Goal: Transaction & Acquisition: Purchase product/service

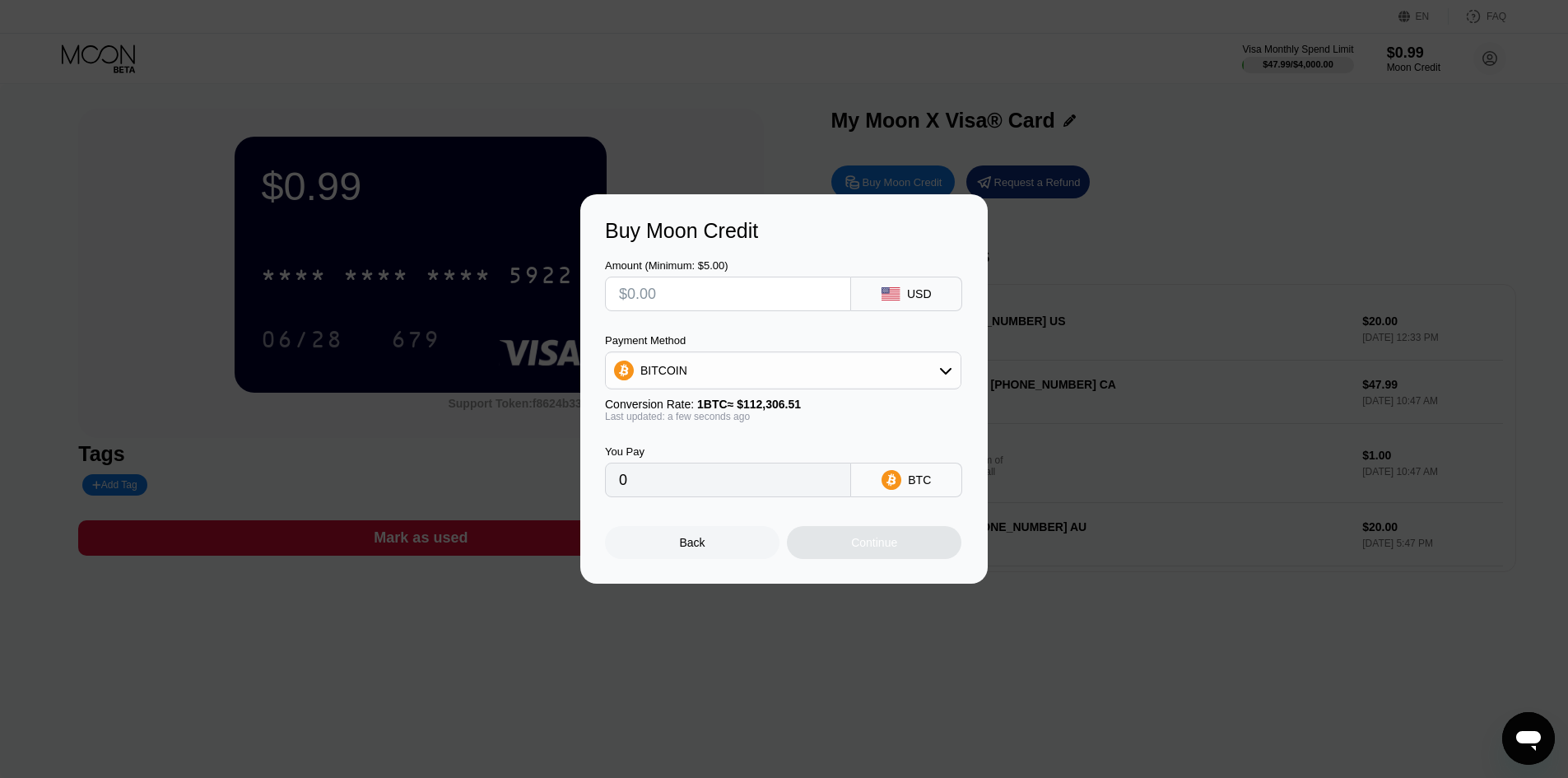
click at [696, 560] on div "Back" at bounding box center [692, 542] width 174 height 33
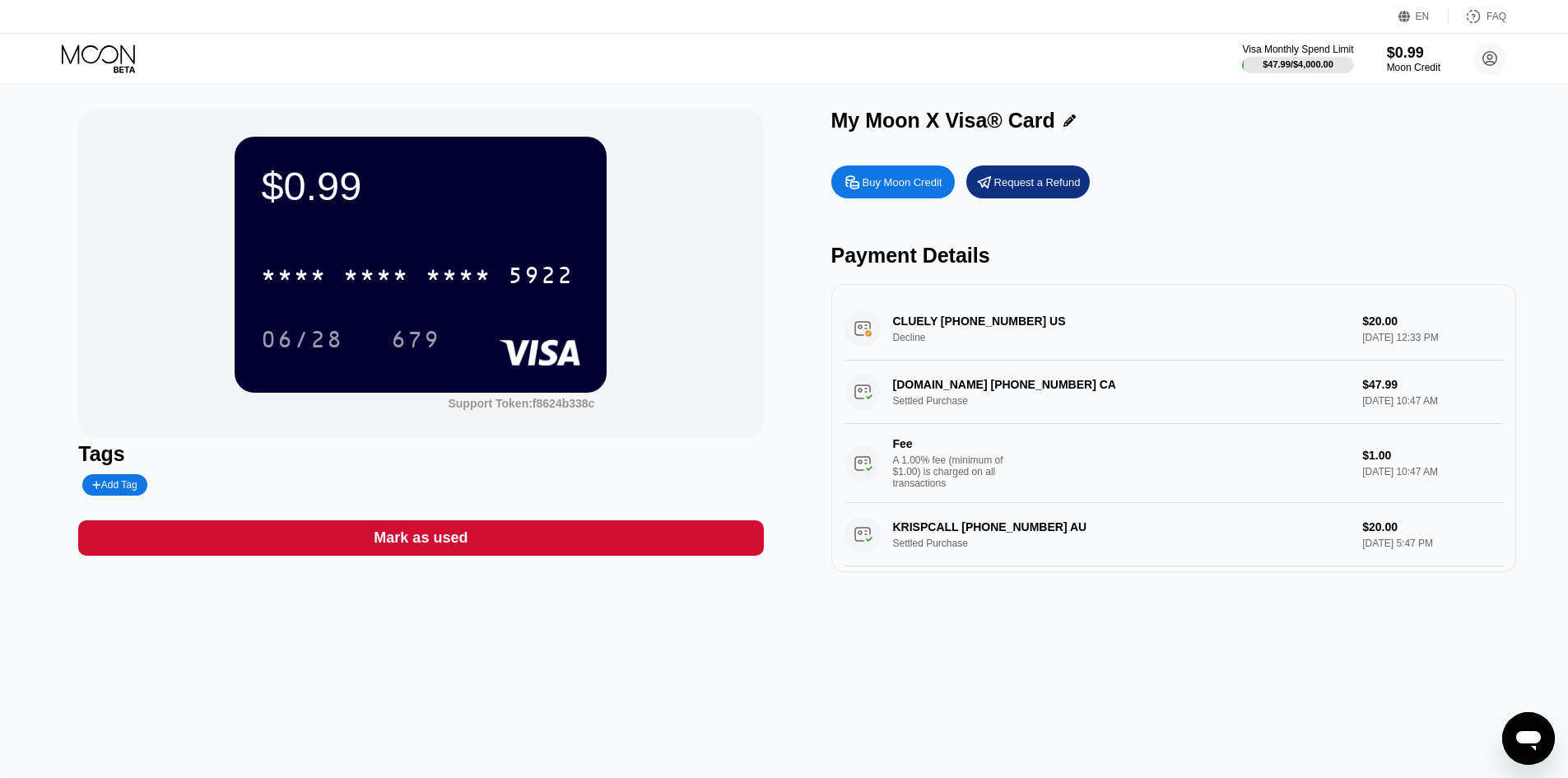
click at [1028, 327] on div "CLUELY +14709192464 US Decline $20.00 Aug 18, 2025 12:33 PM" at bounding box center [1175, 329] width 659 height 63
click at [990, 332] on div "CLUELY +14709192464 US Decline $20.00 Aug 18, 2025 12:33 PM" at bounding box center [1175, 329] width 659 height 63
drag, startPoint x: 1457, startPoint y: 341, endPoint x: 1139, endPoint y: 339, distance: 318.0
click at [1202, 339] on div "CLUELY +14709192464 US Decline $20.00 Aug 18, 2025 12:33 PM" at bounding box center [1175, 329] width 659 height 63
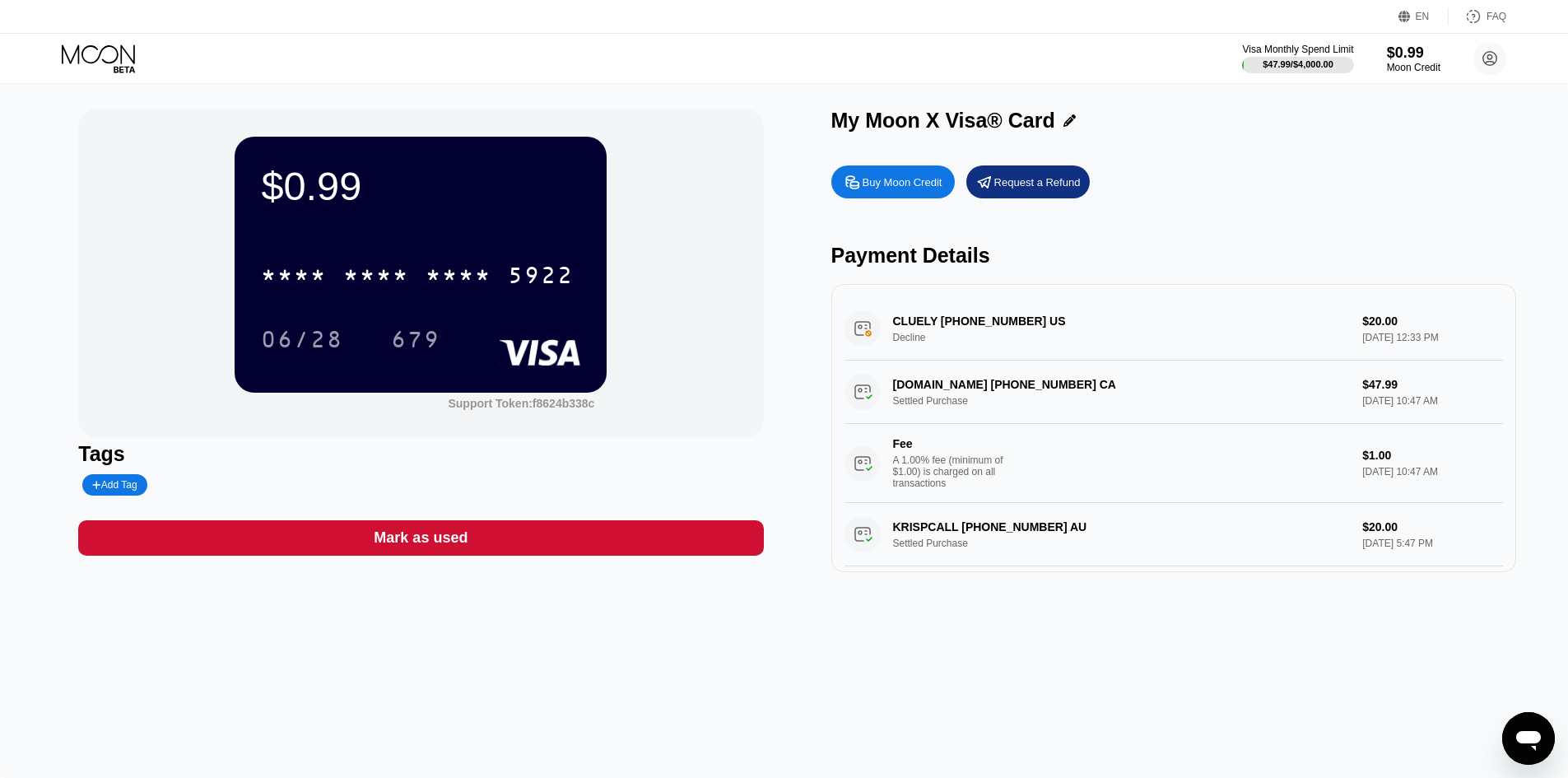
click at [1143, 339] on div "CLUELY +14709192464 US Decline $20.00 Aug 18, 2025 12:33 PM" at bounding box center [1175, 329] width 659 height 63
click at [857, 339] on div "CLUELY +14709192464 US Decline $20.00 Aug 18, 2025 12:33 PM" at bounding box center [1175, 329] width 659 height 63
click at [900, 327] on div "CLUELY +14709192464 US Decline $20.00 Aug 18, 2025 12:33 PM" at bounding box center [1175, 329] width 659 height 63
drag, startPoint x: 900, startPoint y: 327, endPoint x: 909, endPoint y: 340, distance: 15.8
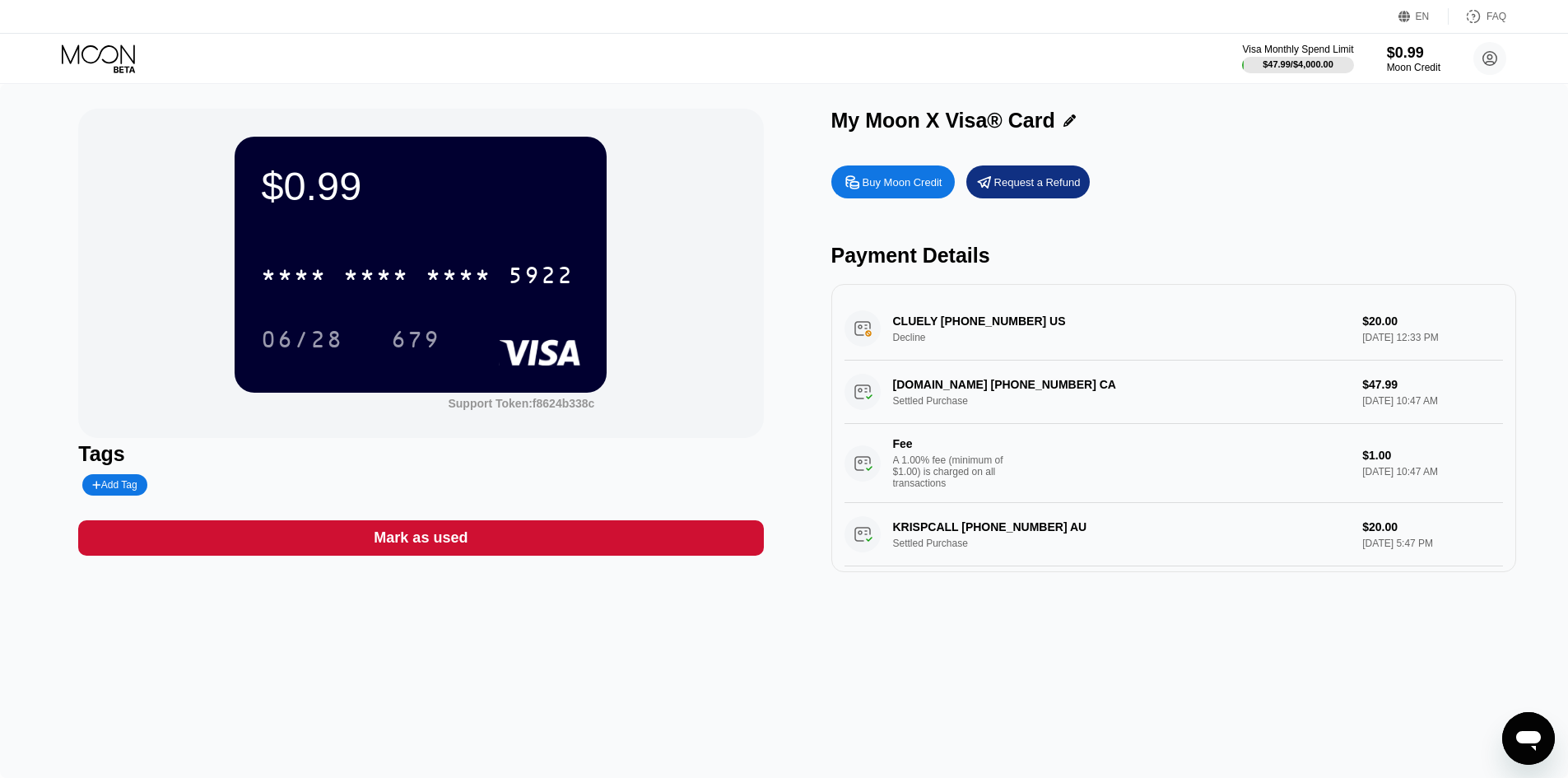
click at [902, 329] on div "CLUELY +14709192464 US Decline $20.00 Aug 18, 2025 12:33 PM" at bounding box center [1175, 329] width 659 height 63
click at [909, 340] on div "CLUELY +14709192464 US Decline $20.00 Aug 18, 2025 12:33 PM" at bounding box center [1175, 329] width 659 height 63
click at [1316, 42] on div "Visa Monthly Spend Limit $47.99 / $4,000.00 $0.99 Moon Credit Kevin Wu kevin.wu…" at bounding box center [1375, 58] width 265 height 33
click at [1410, 55] on div "$0.99" at bounding box center [1414, 52] width 55 height 17
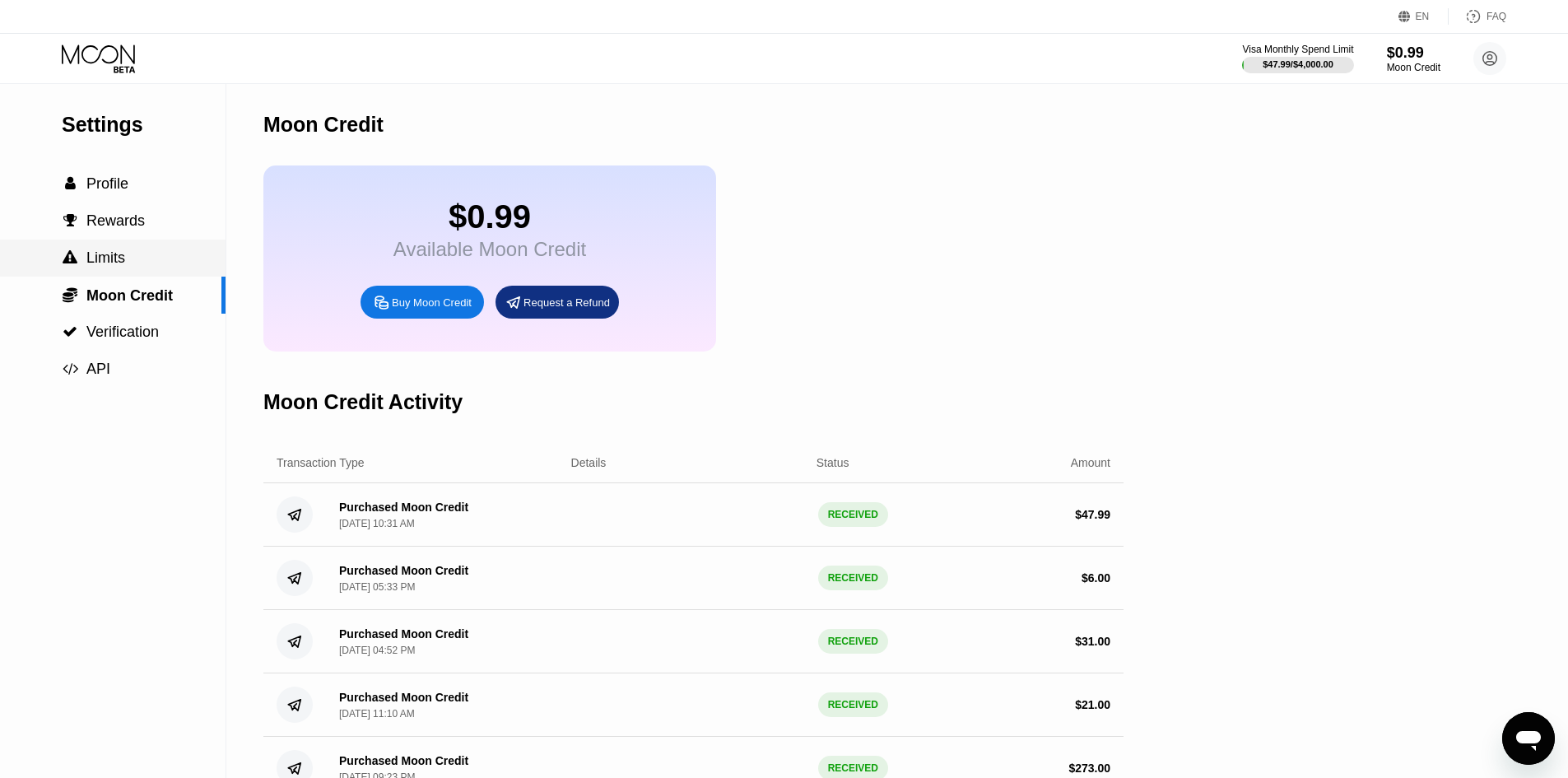
click at [142, 256] on div " Limits" at bounding box center [112, 258] width 225 height 17
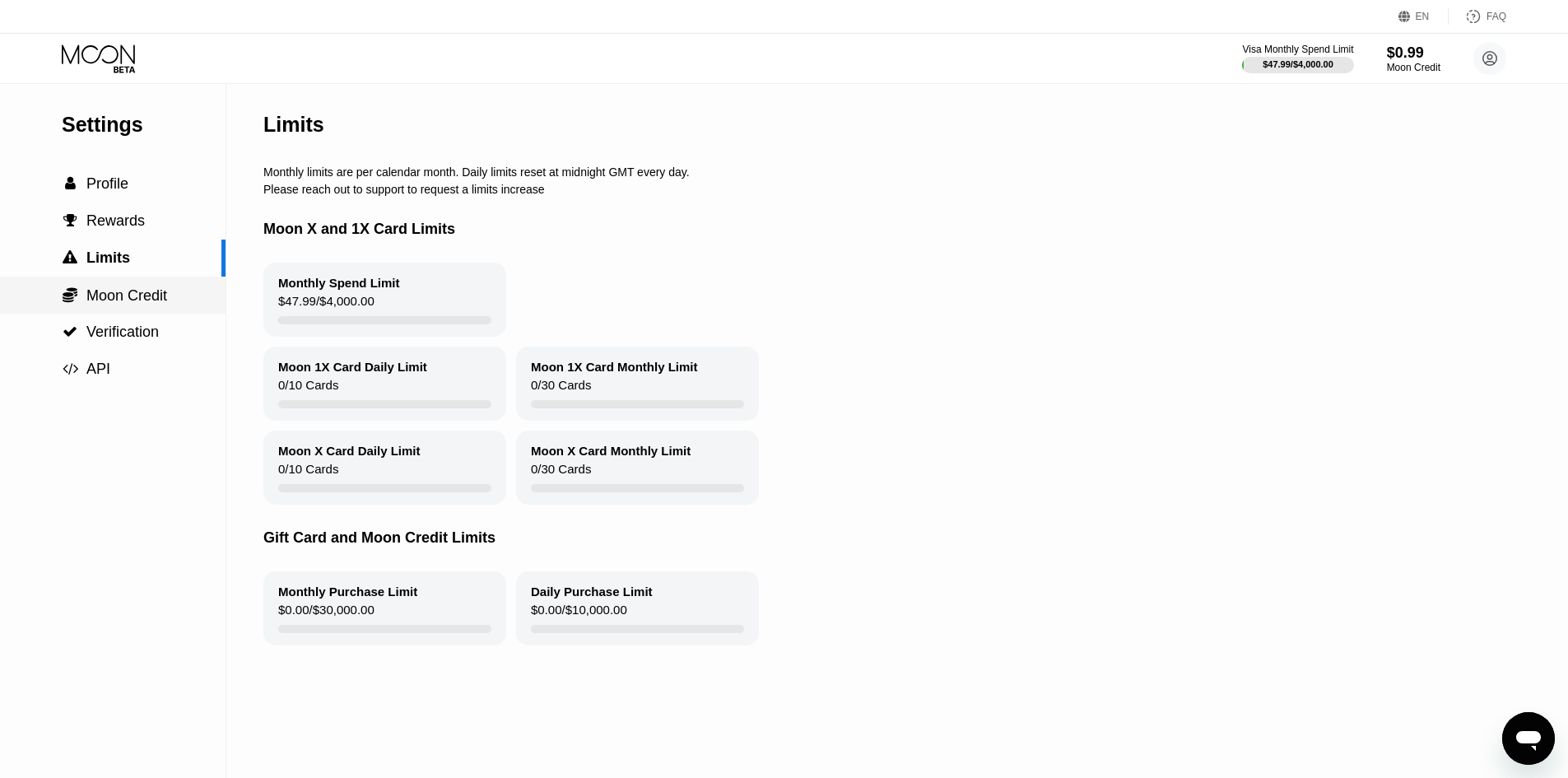
click at [144, 292] on span "Moon Credit" at bounding box center [127, 296] width 80 height 16
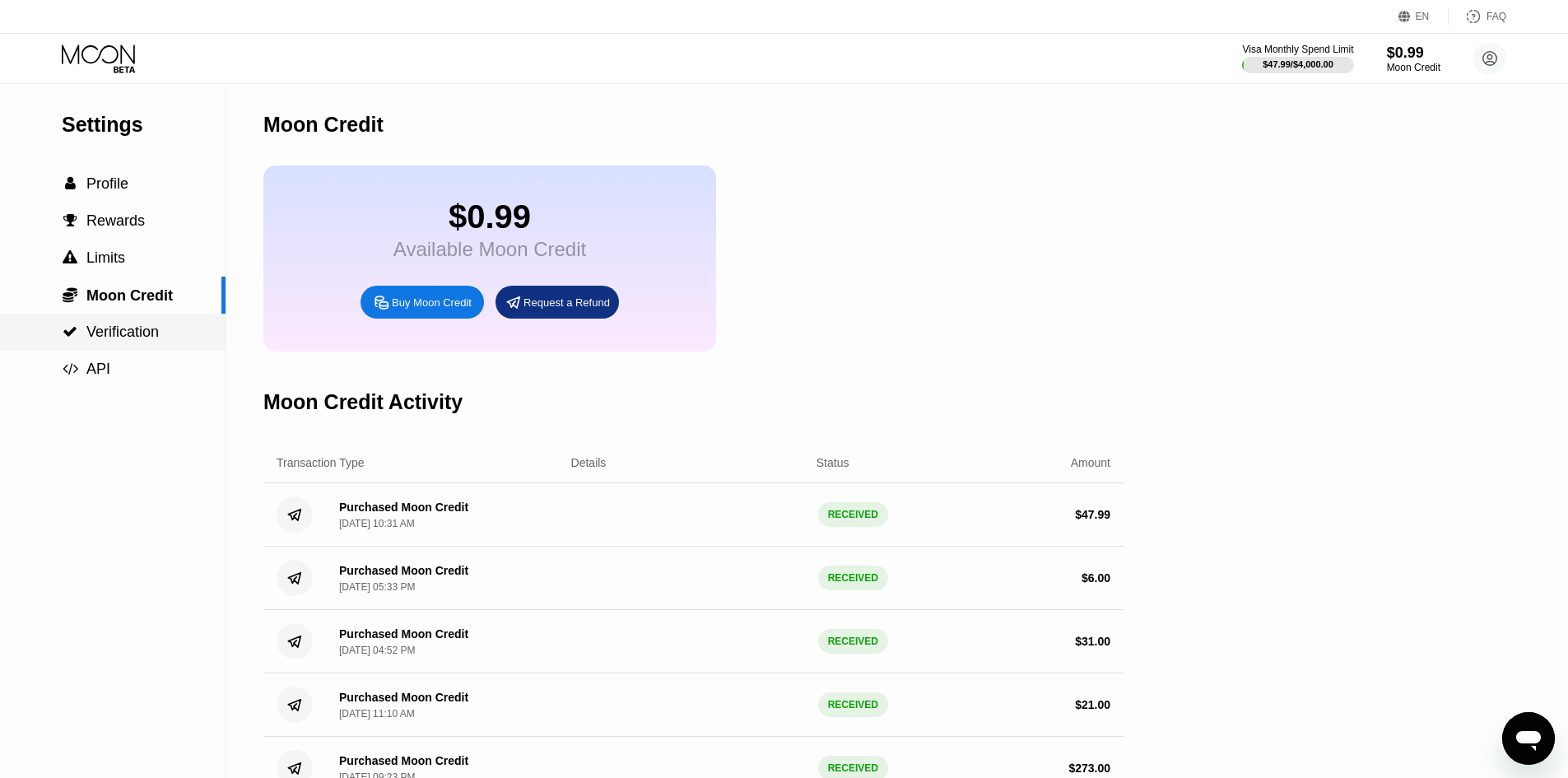
click at [123, 328] on span "Verification" at bounding box center [122, 332] width 72 height 16
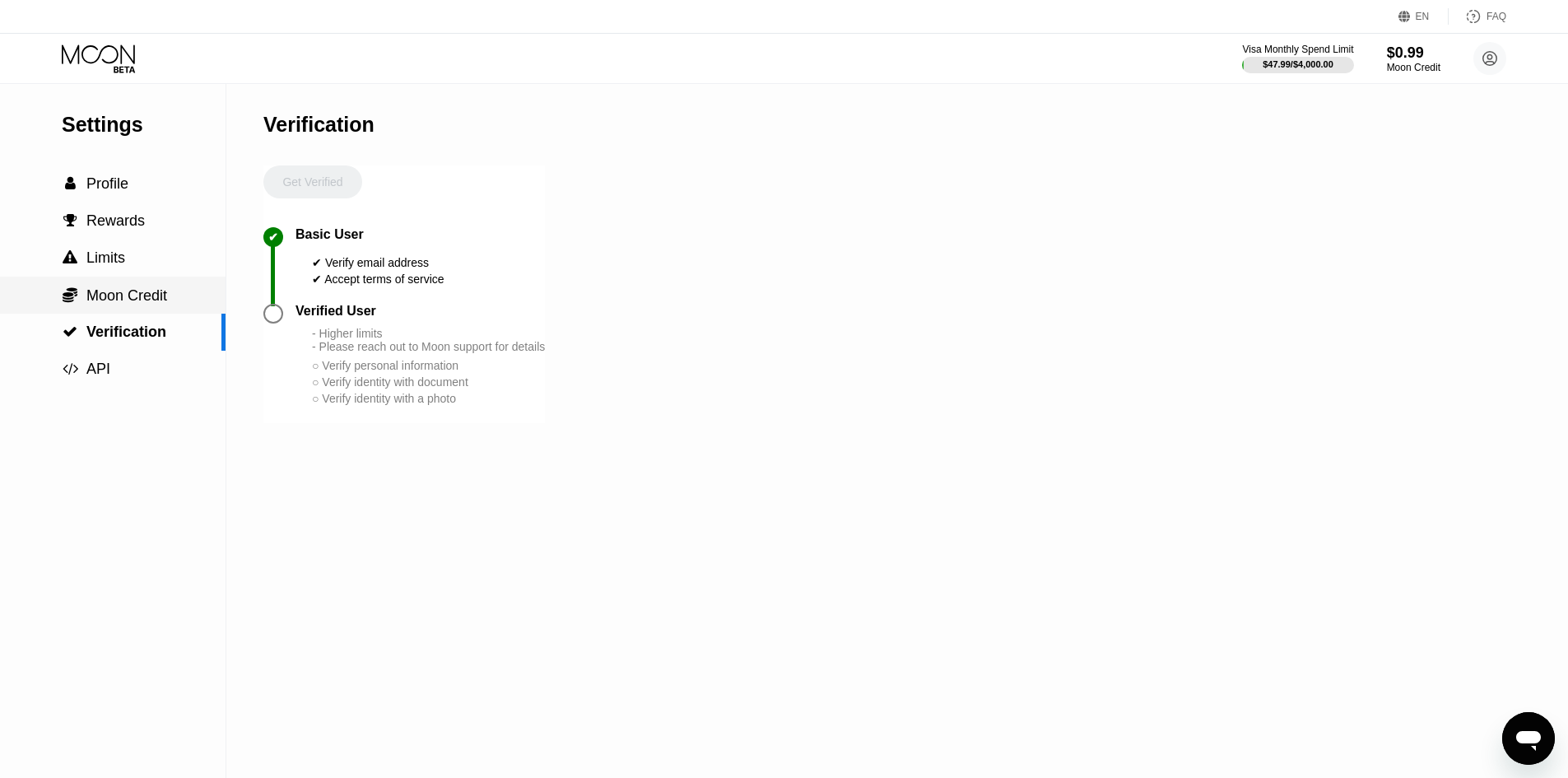
click at [145, 287] on div " Moon Credit" at bounding box center [112, 295] width 225 height 37
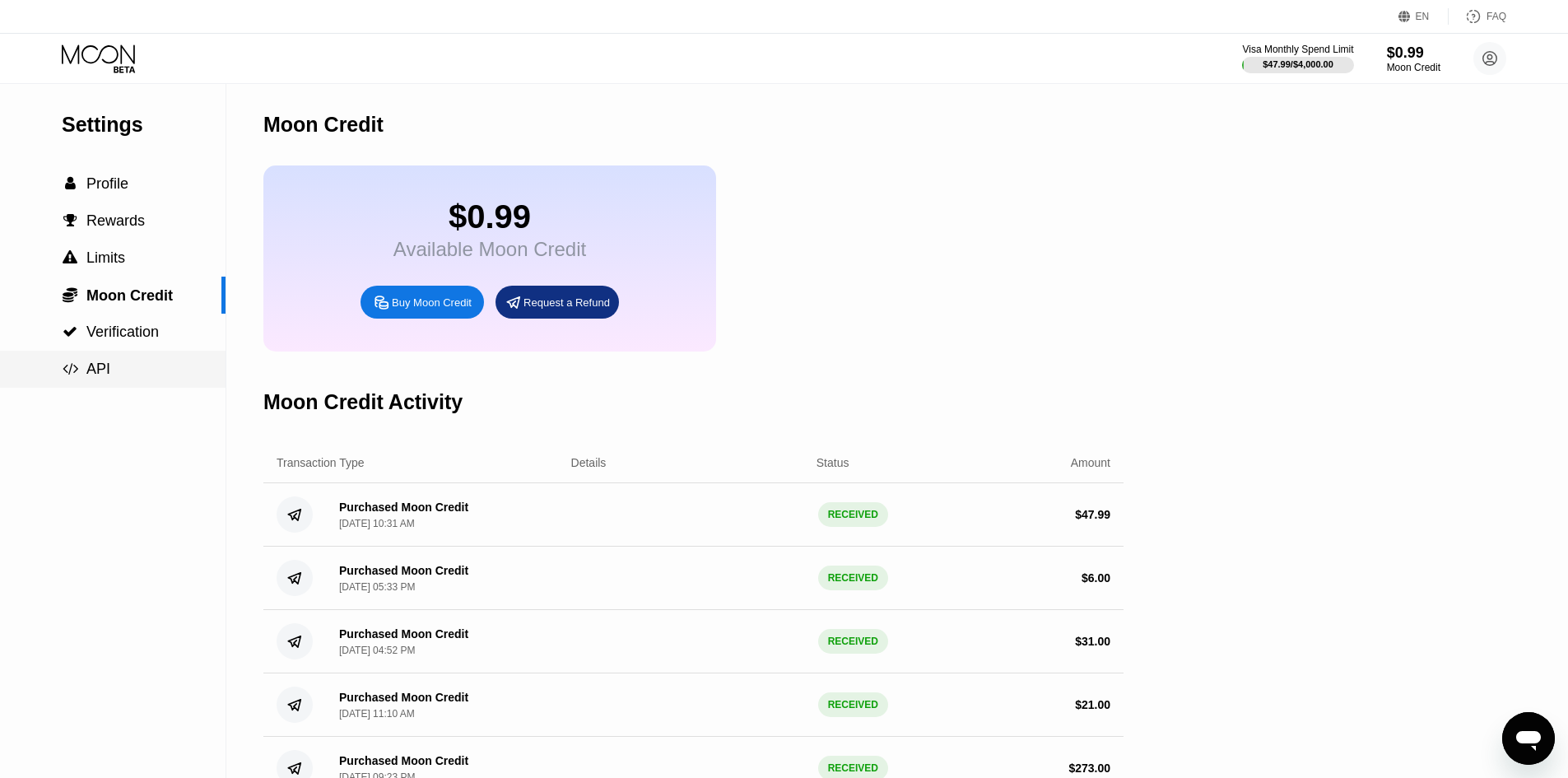
click at [112, 363] on div " API" at bounding box center [112, 369] width 225 height 17
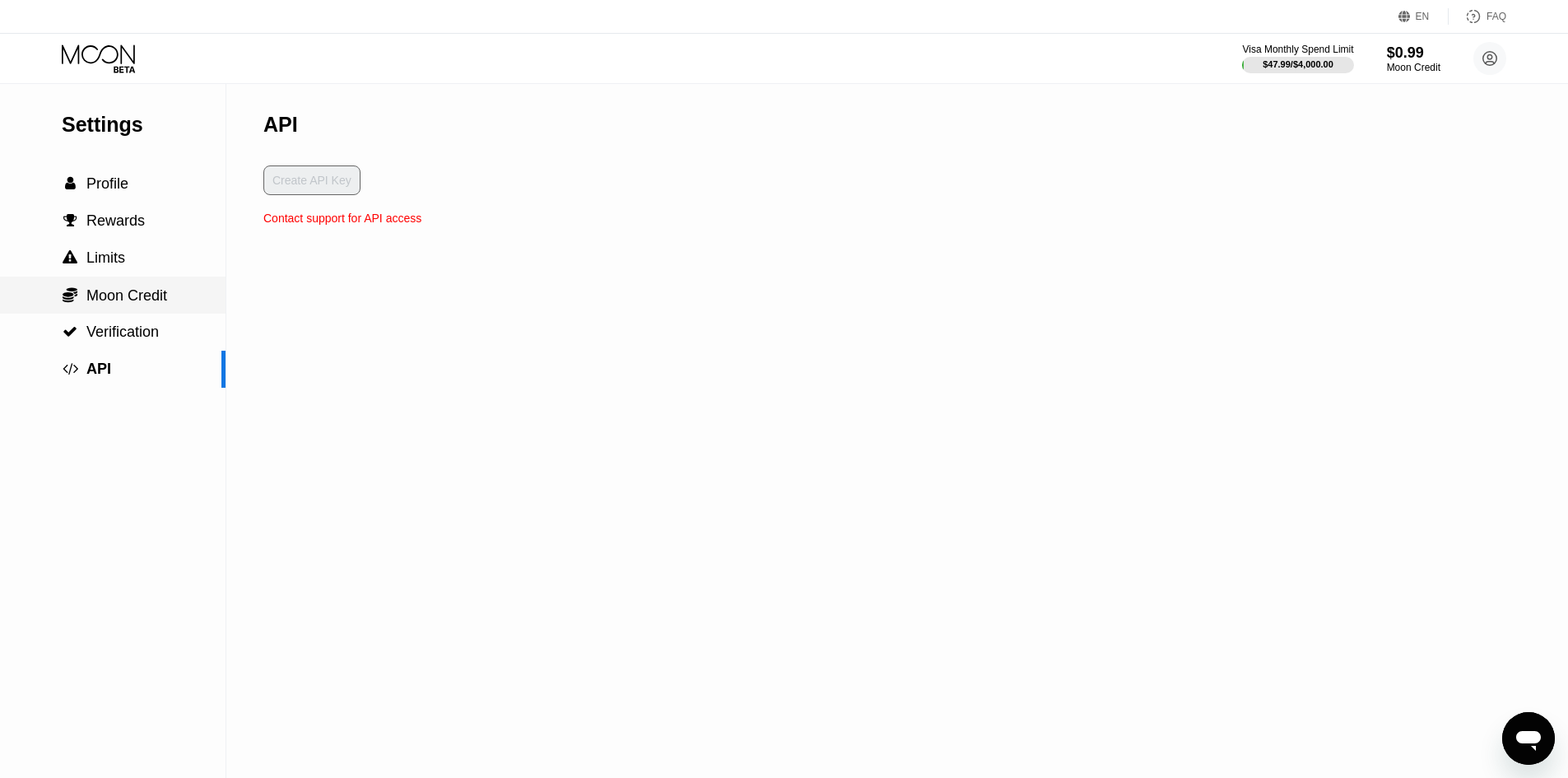
click at [115, 290] on span "Moon Credit" at bounding box center [127, 296] width 80 height 16
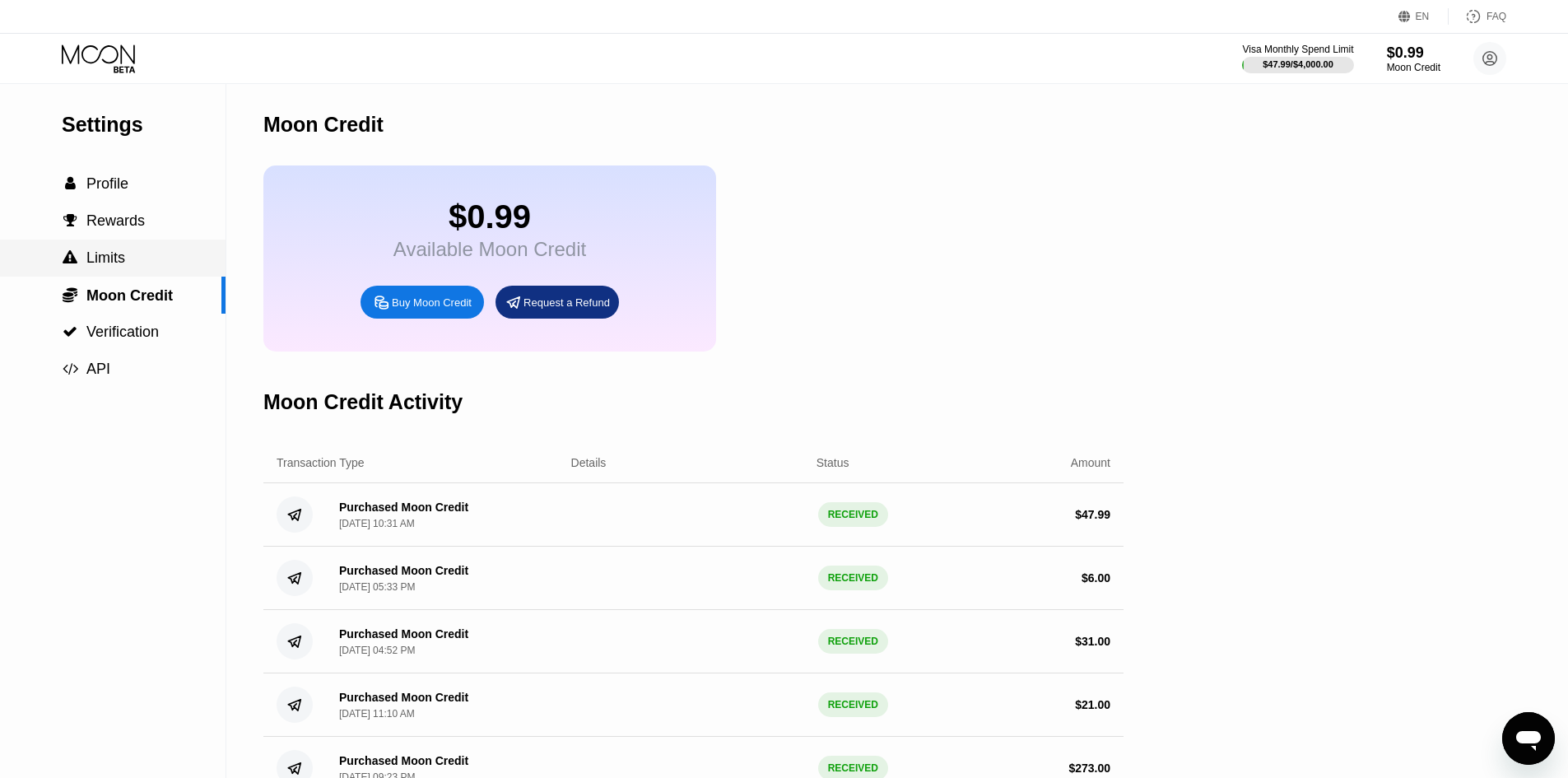
click at [82, 256] on div " Limits" at bounding box center [93, 258] width 63 height 17
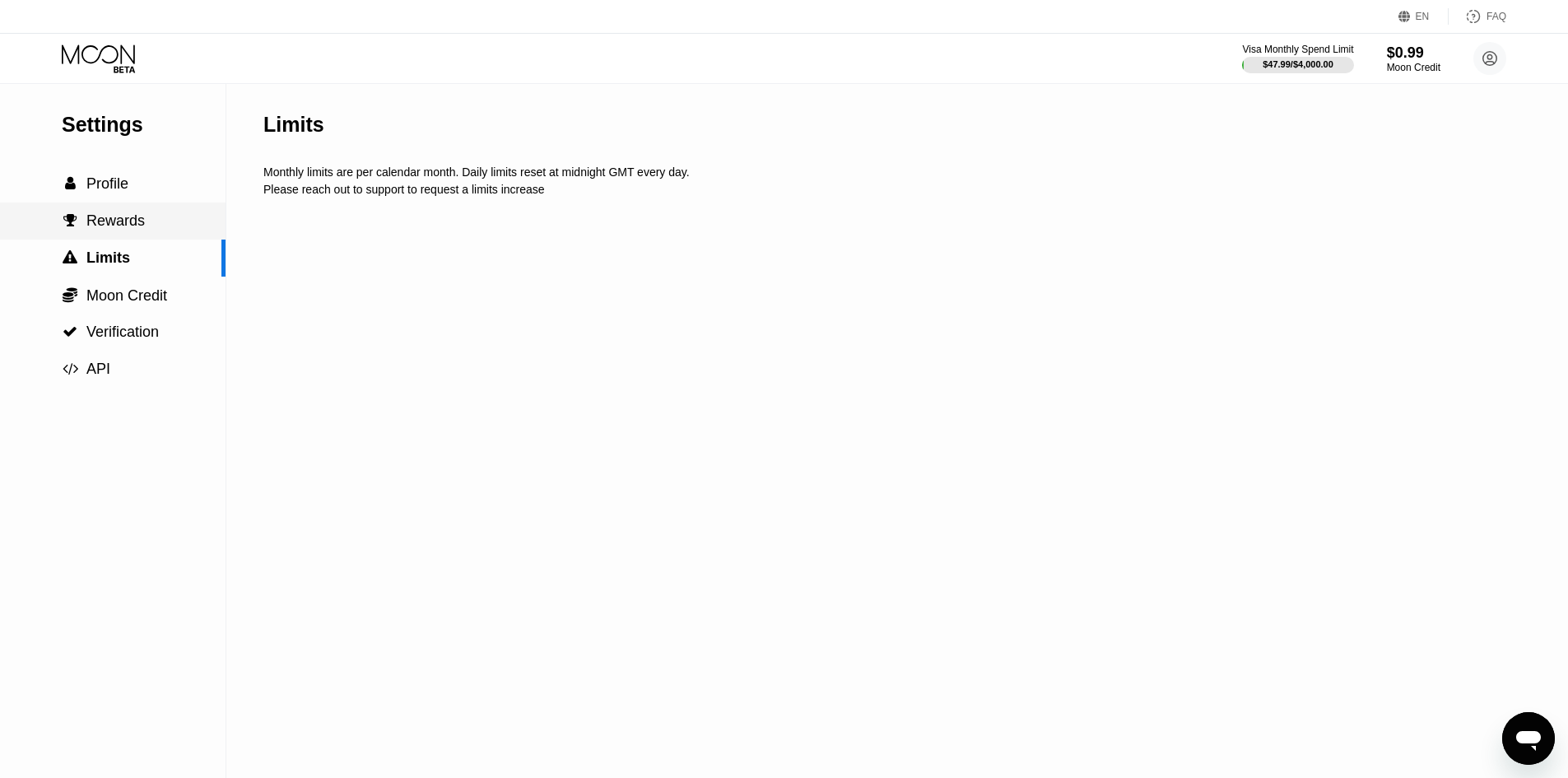
click at [97, 237] on div " Rewards" at bounding box center [112, 221] width 225 height 37
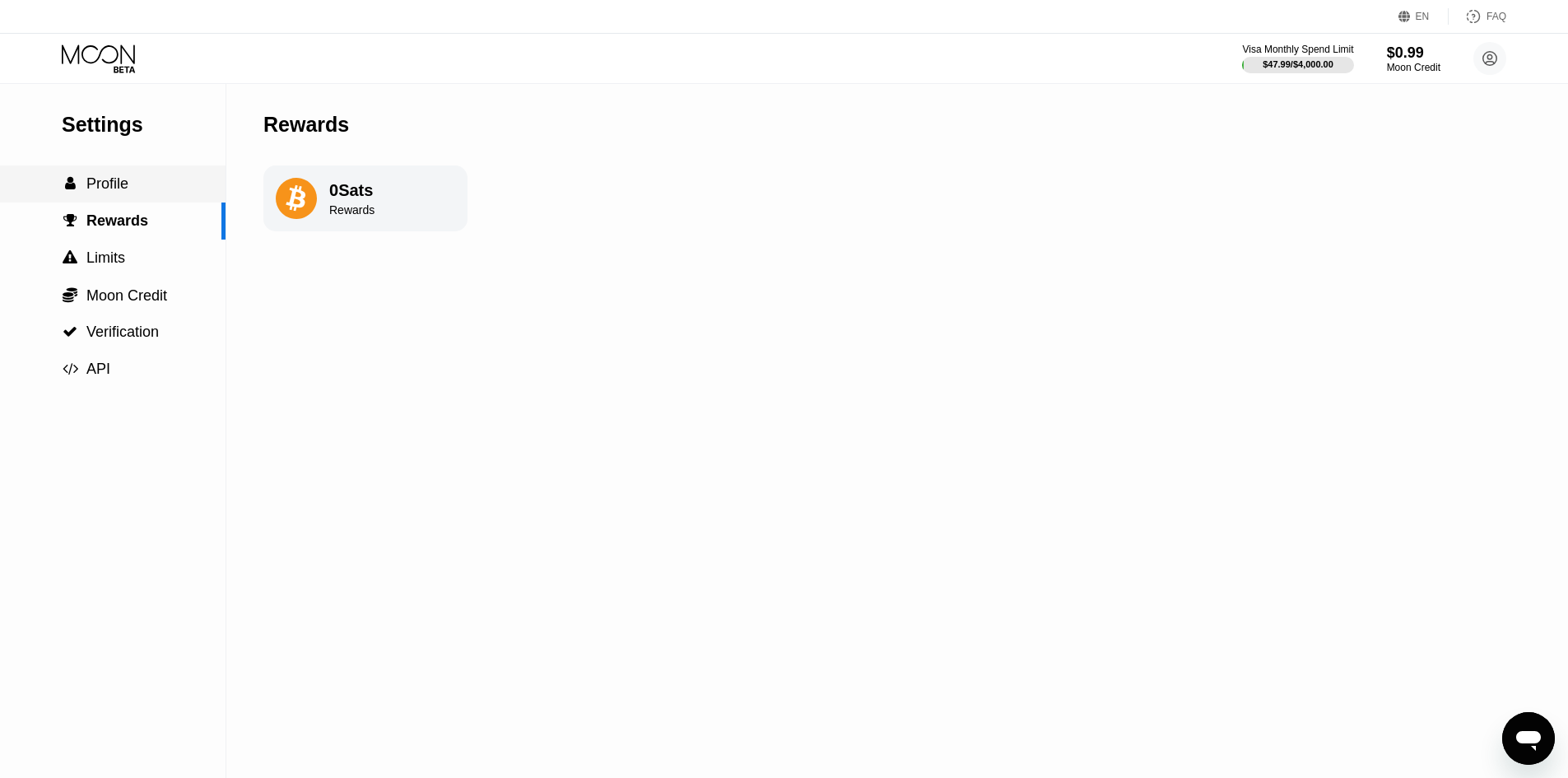
click at [133, 185] on div " Profile" at bounding box center [112, 184] width 225 height 17
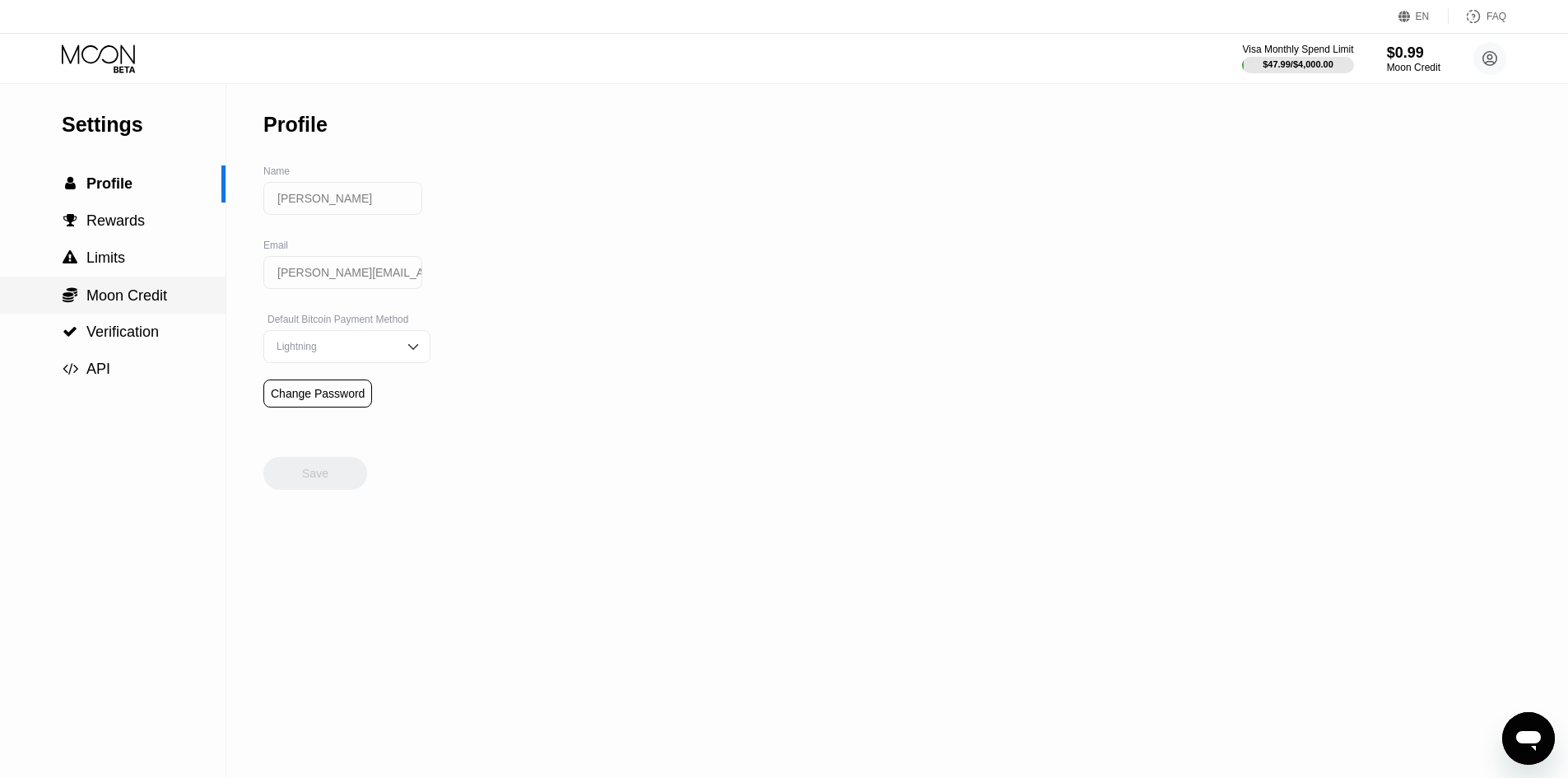
click at [107, 282] on div " Moon Credit" at bounding box center [112, 295] width 225 height 37
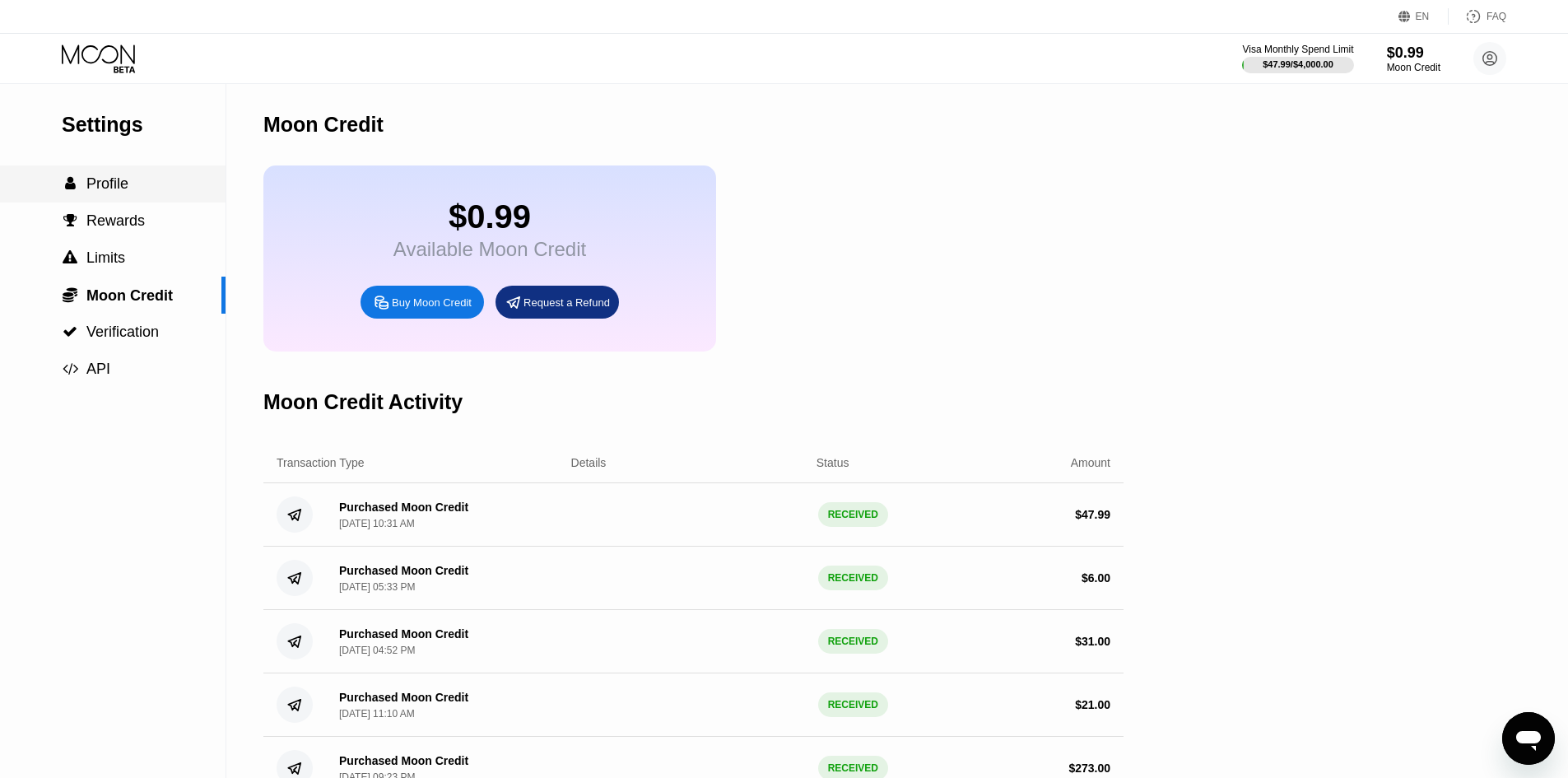
click at [144, 187] on div " Profile" at bounding box center [112, 184] width 225 height 17
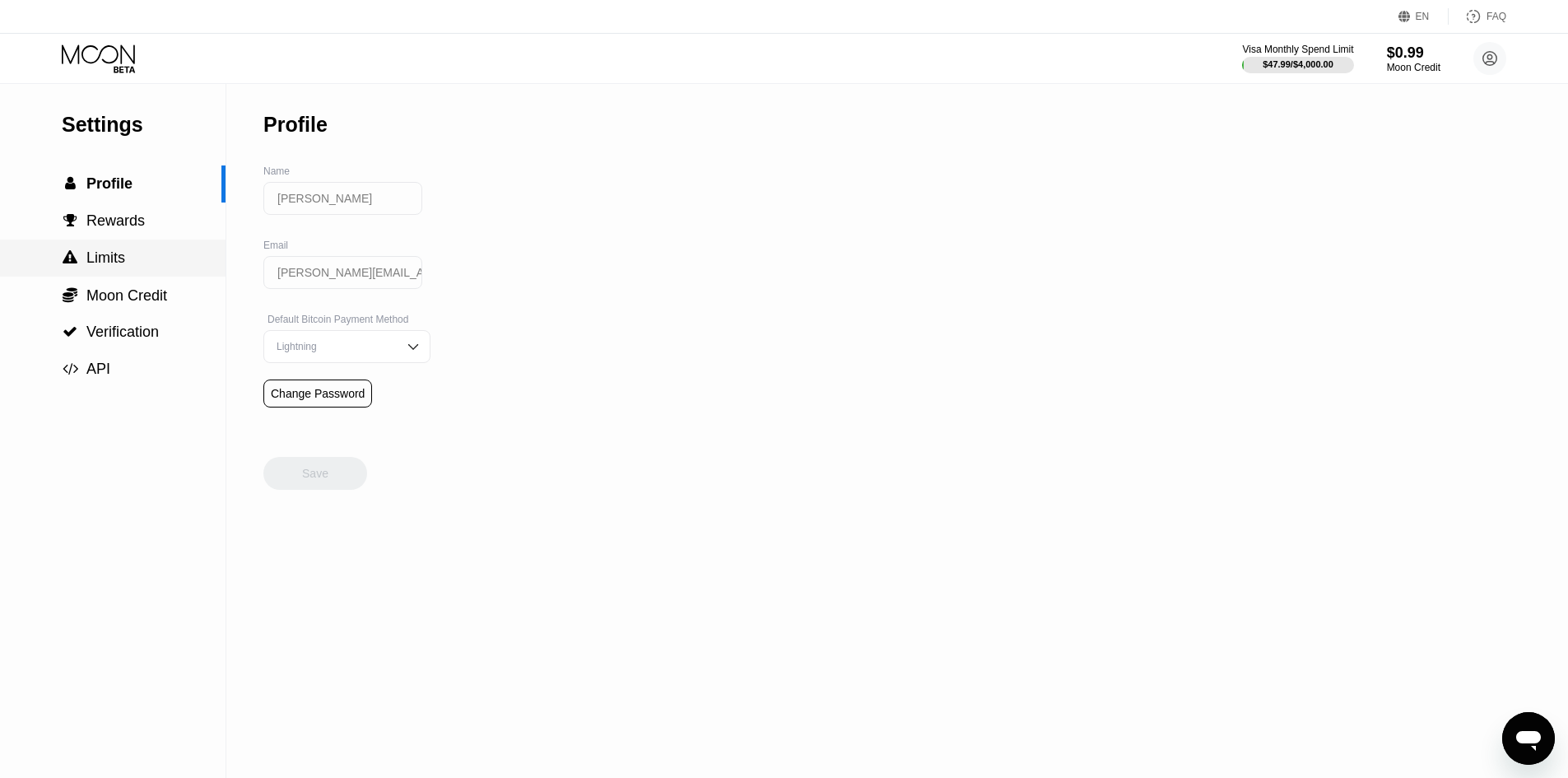
click at [137, 290] on span "Moon Credit" at bounding box center [127, 296] width 80 height 16
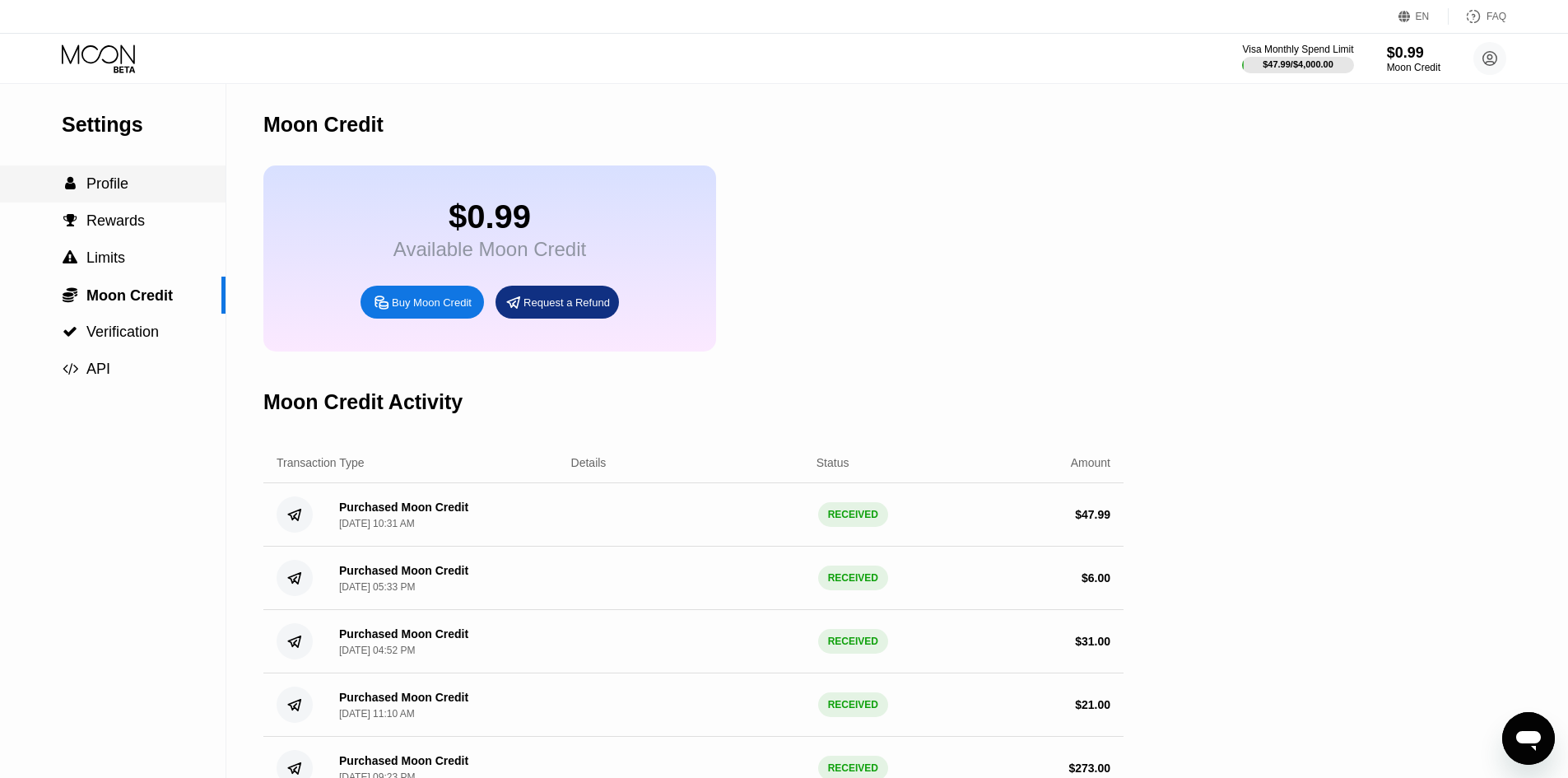
click at [141, 184] on div " Profile" at bounding box center [112, 184] width 225 height 17
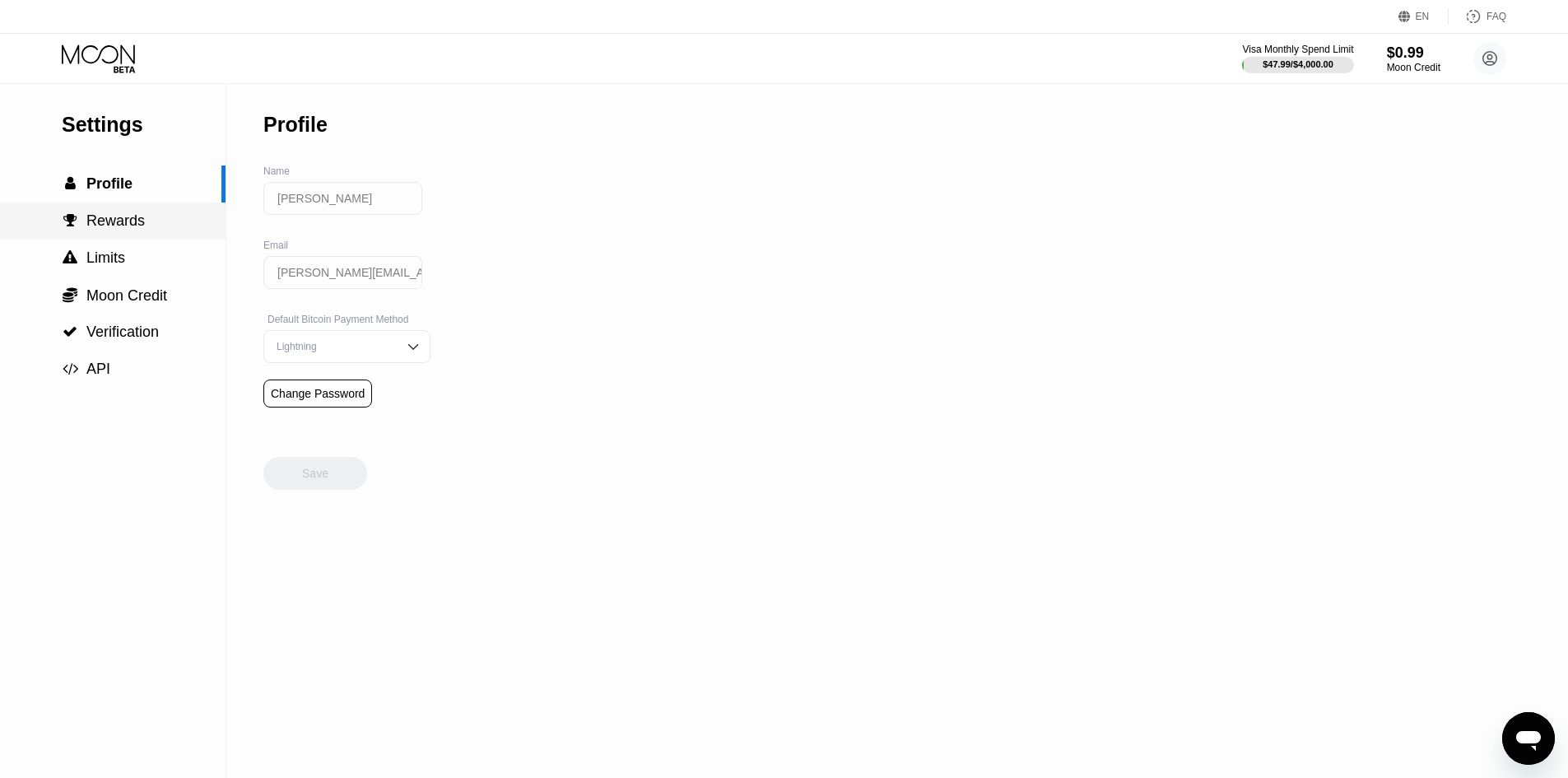
click at [131, 239] on div " Rewards" at bounding box center [112, 221] width 225 height 37
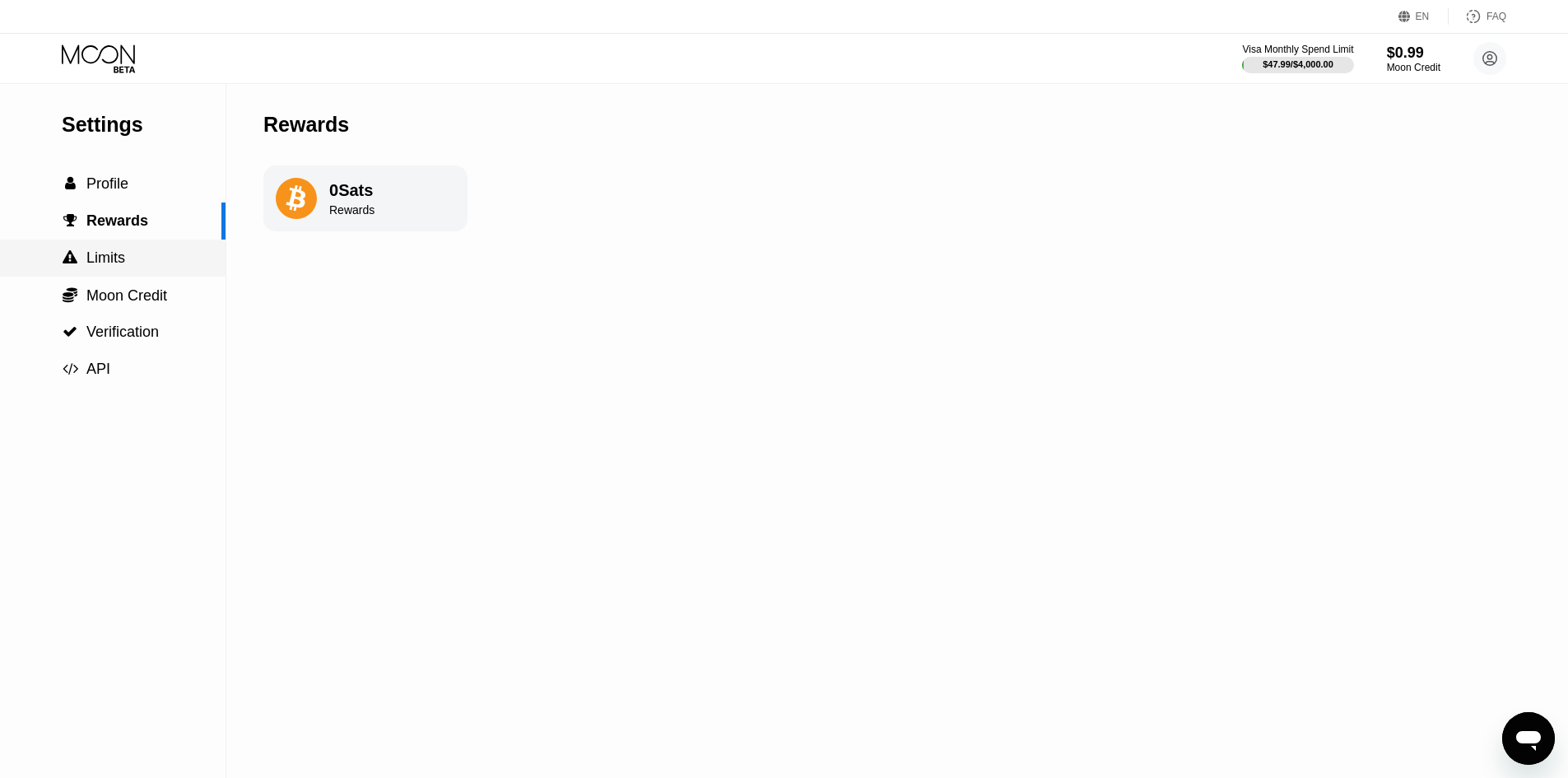
click at [133, 259] on div " Limits" at bounding box center [112, 258] width 225 height 17
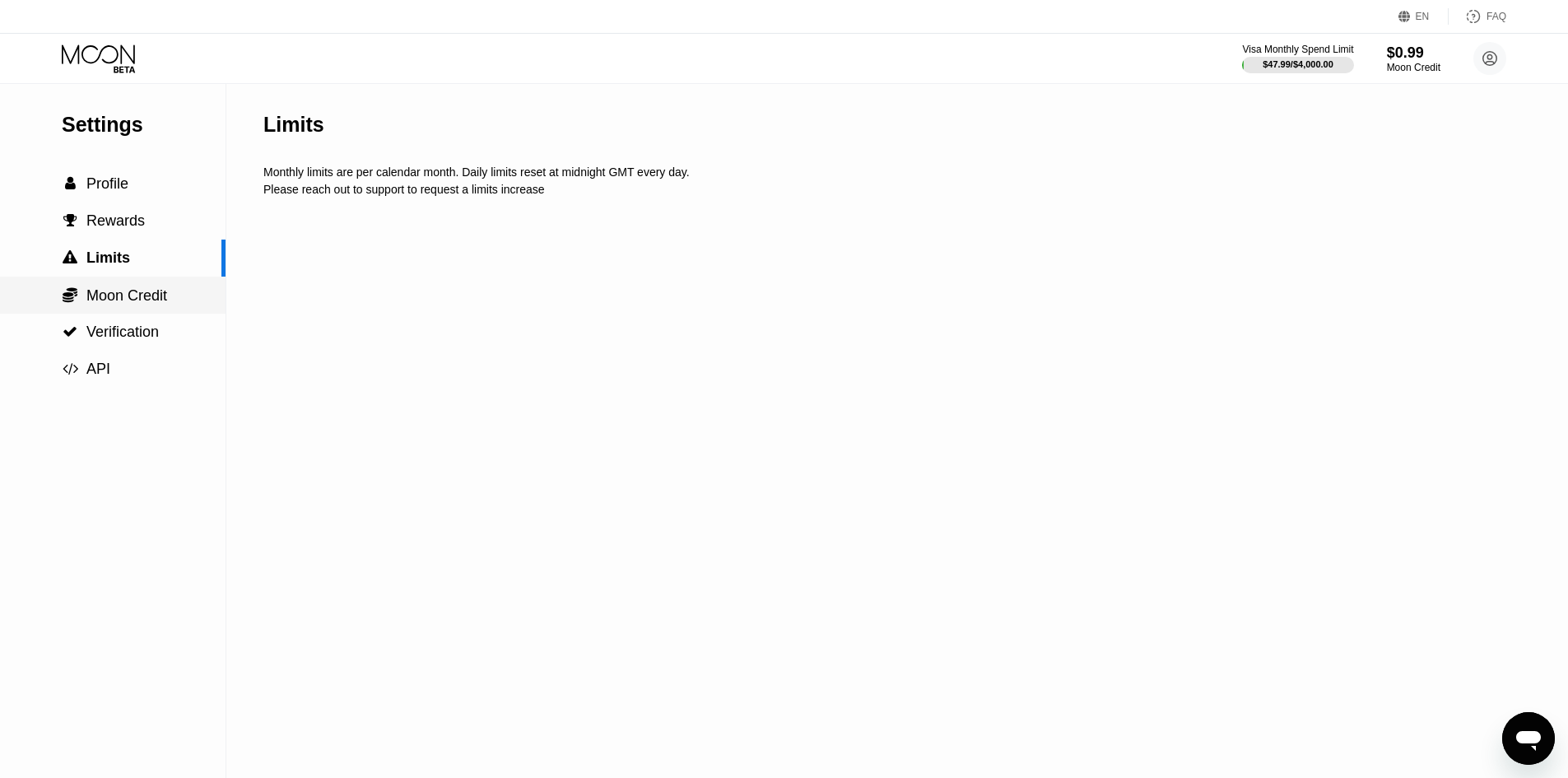
click at [138, 289] on div " Moon Credit" at bounding box center [112, 295] width 225 height 37
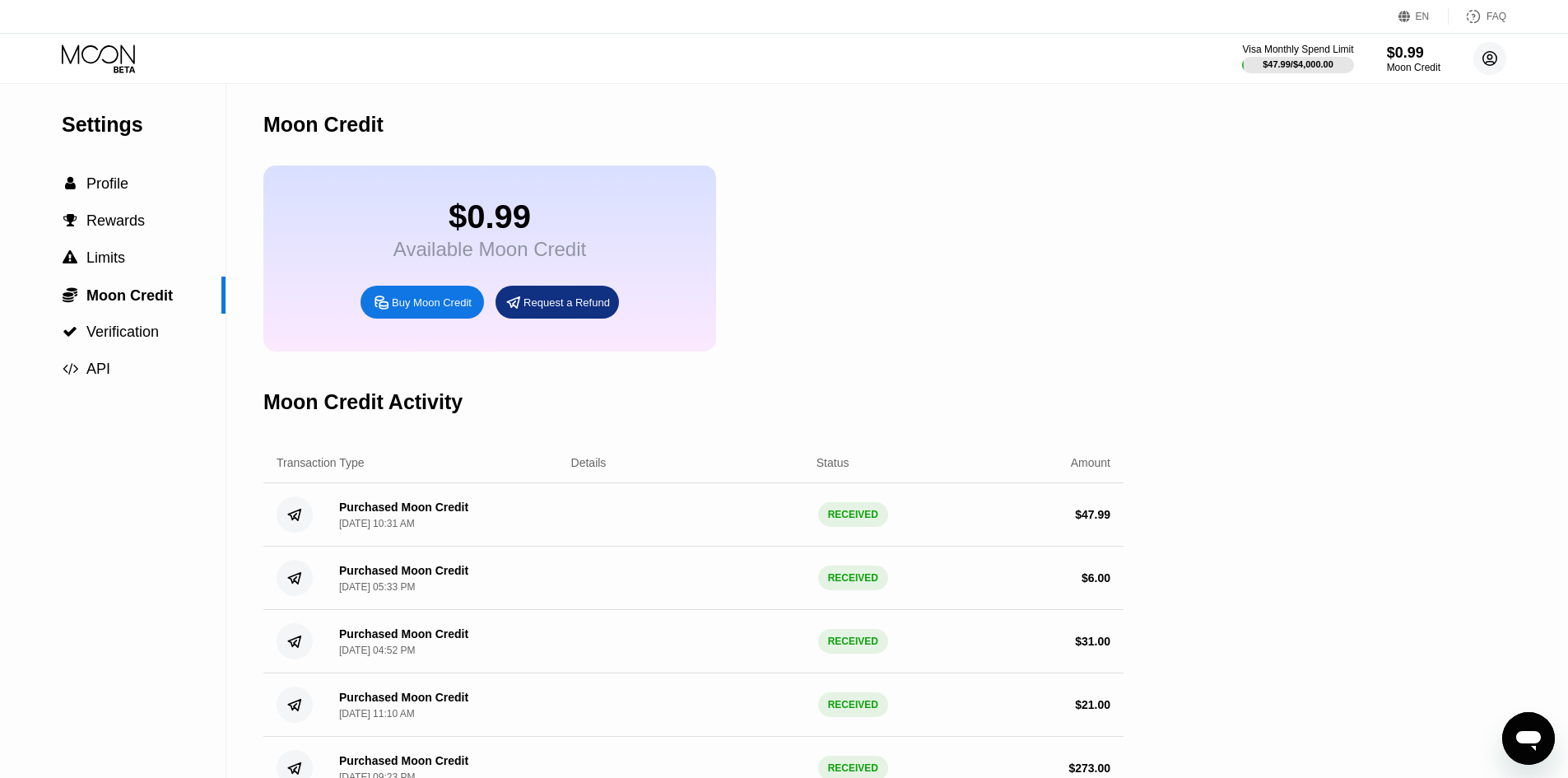
click at [1496, 52] on circle at bounding box center [1490, 58] width 33 height 33
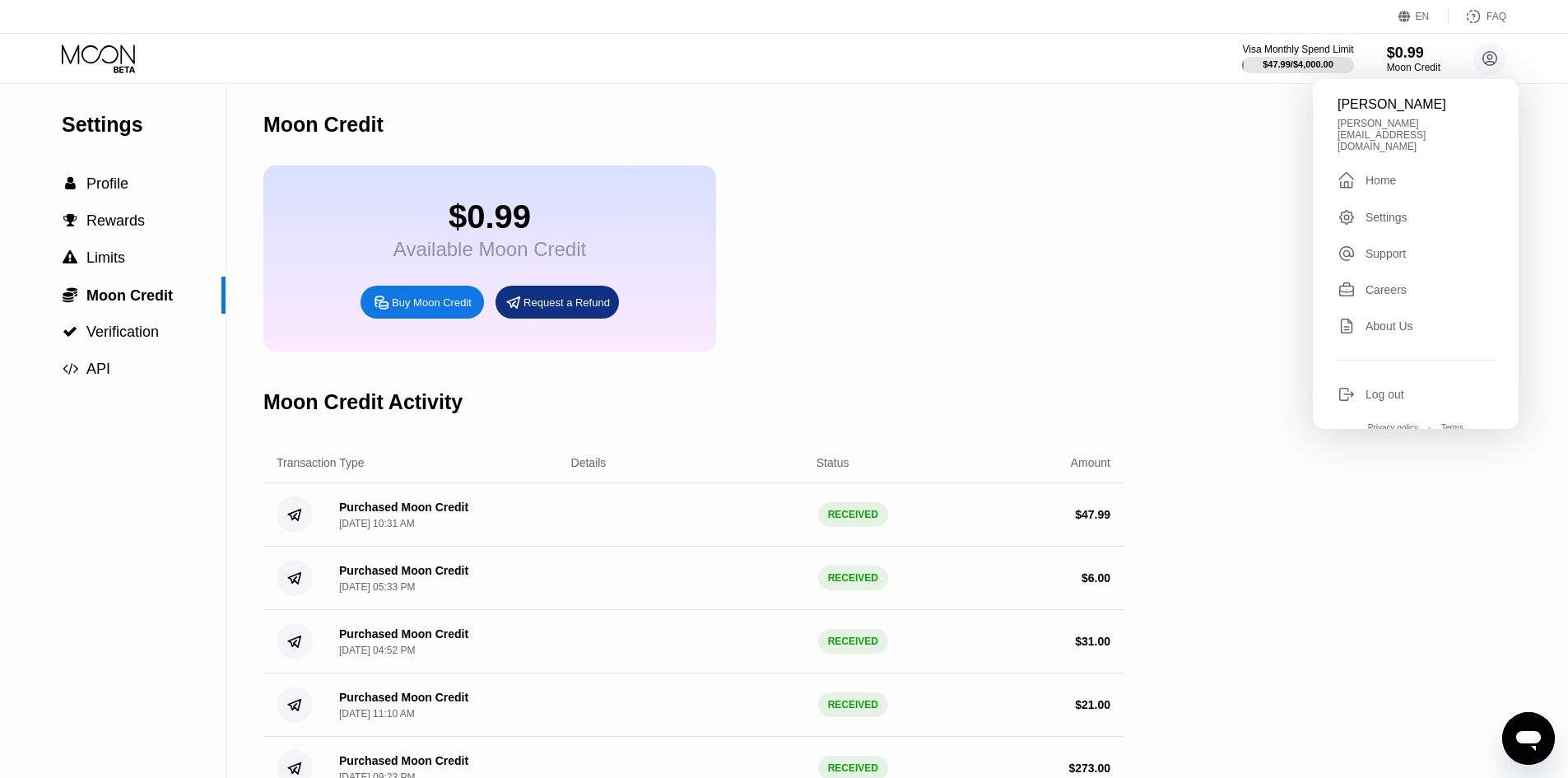
click at [1040, 297] on div "$0.99 Available Moon Credit Buy Moon Credit Request a Refund" at bounding box center [694, 258] width 861 height 186
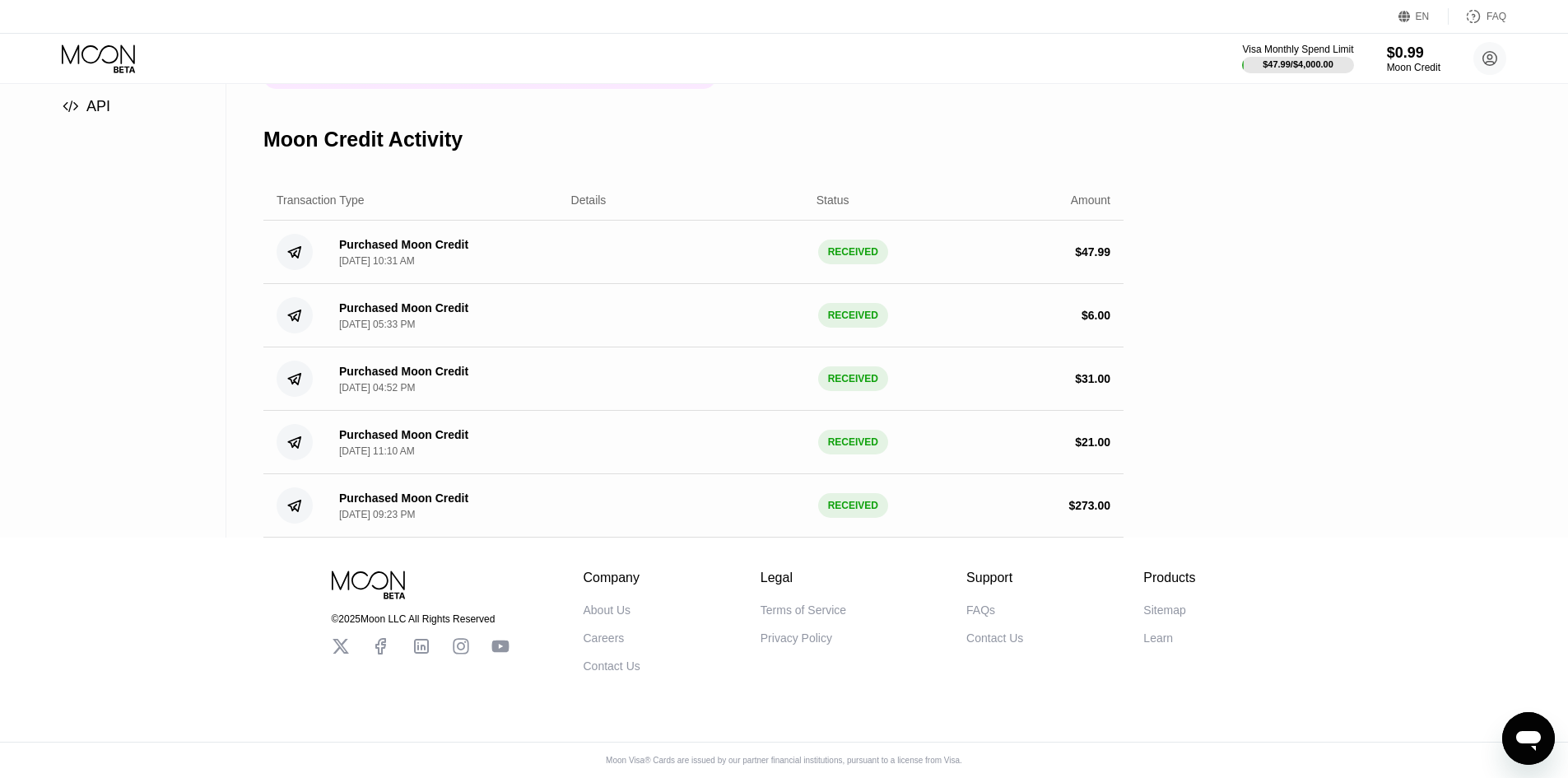
scroll to position [294, 0]
click at [1302, 57] on div at bounding box center [1298, 65] width 113 height 16
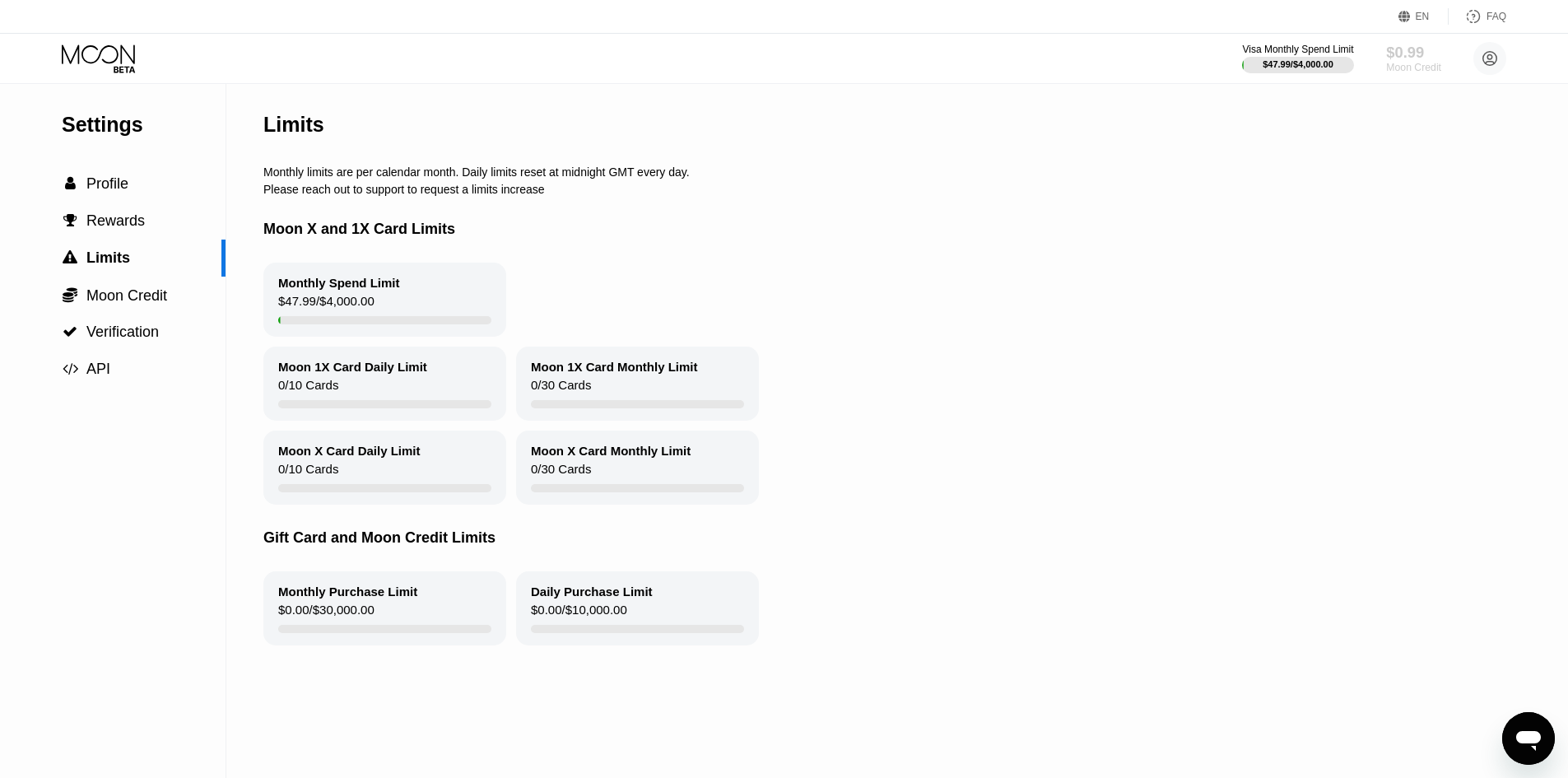
click at [1429, 53] on div "$0.99" at bounding box center [1414, 52] width 55 height 17
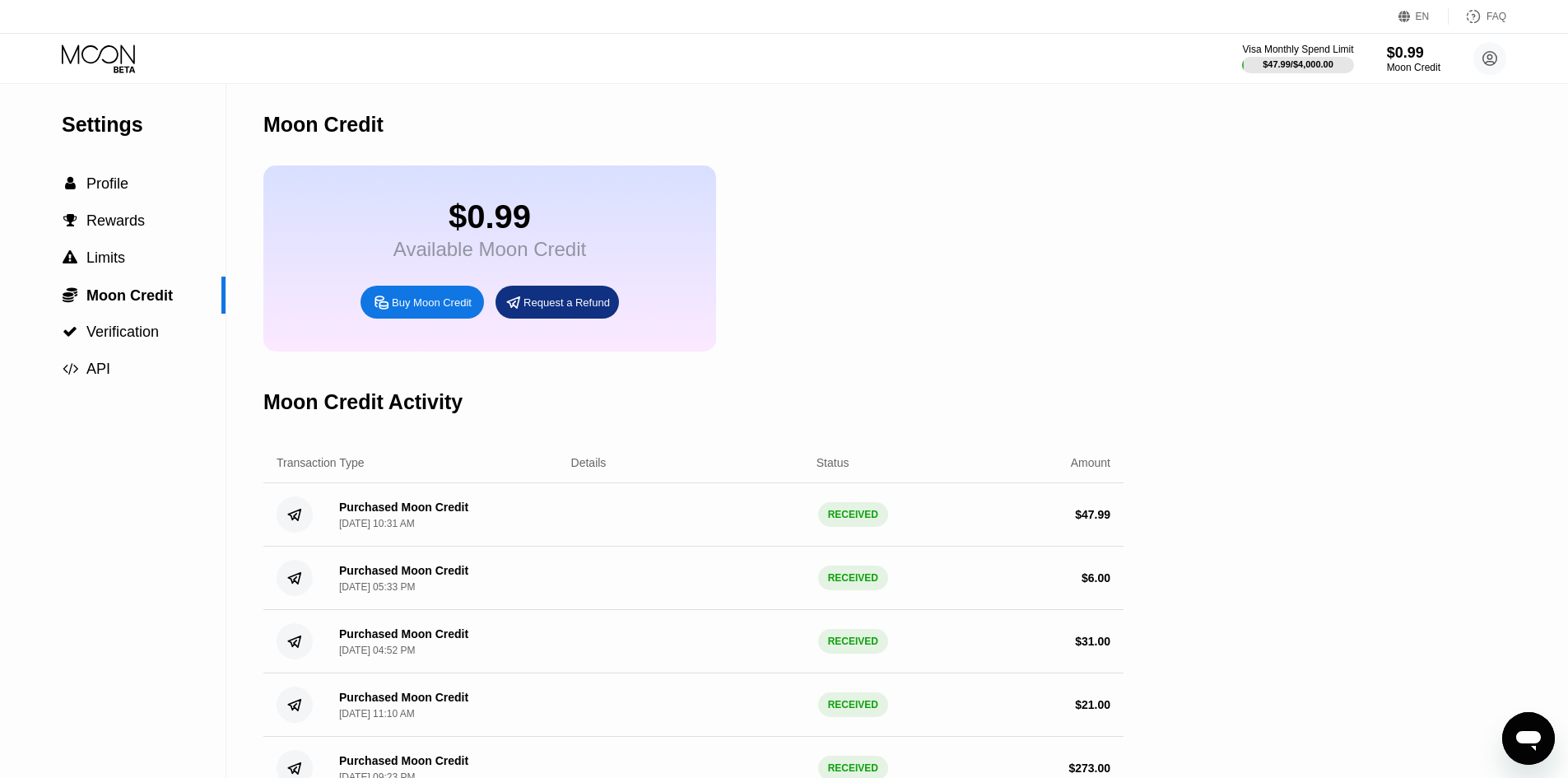
click at [370, 223] on div "$0.99 Available Moon Credit Buy Moon Credit Request a Refund" at bounding box center [490, 258] width 453 height 186
click at [116, 45] on icon at bounding box center [100, 59] width 77 height 29
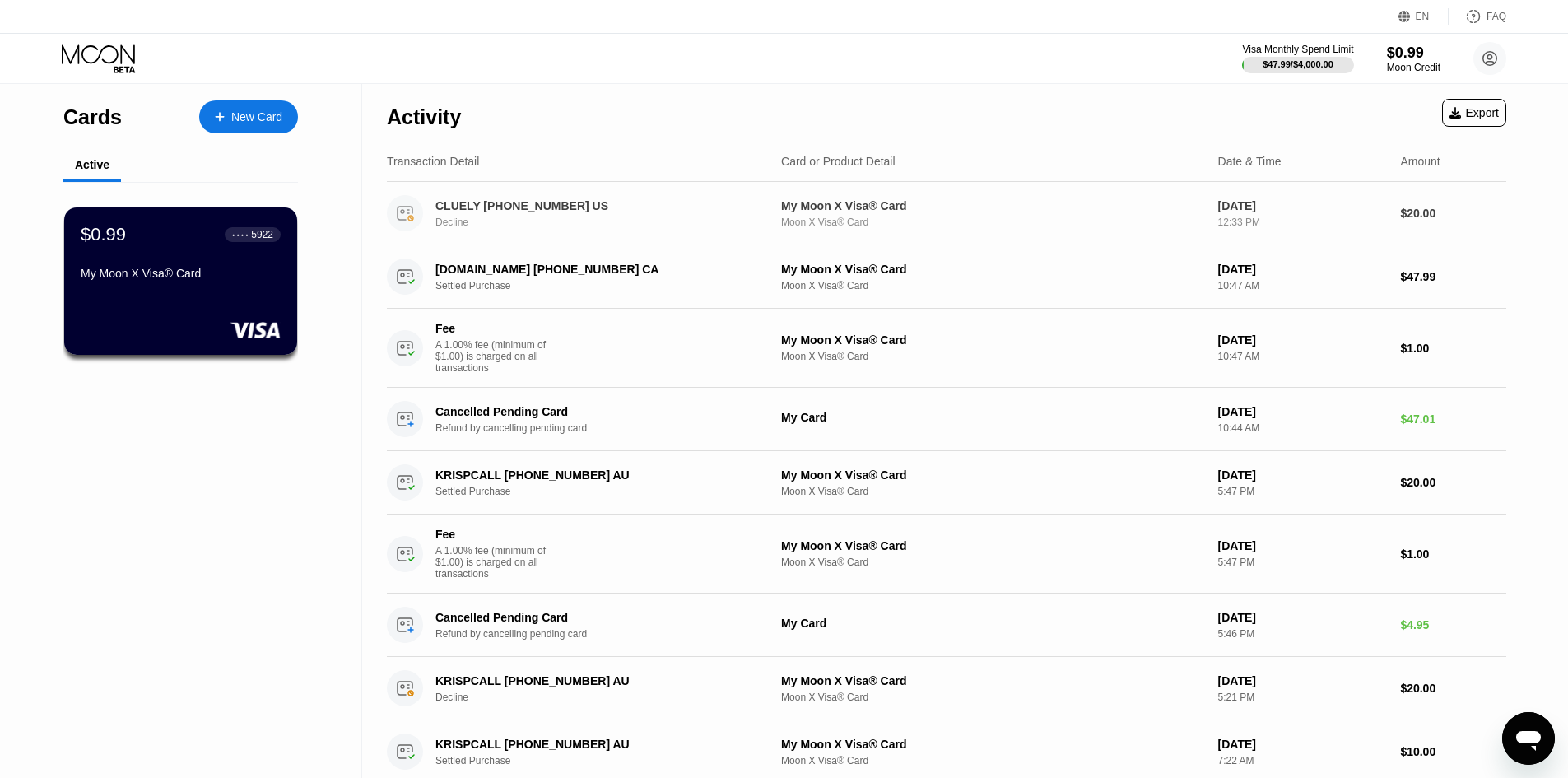
click at [723, 216] on div "CLUELY +14709192464 US Decline" at bounding box center [607, 214] width 343 height 29
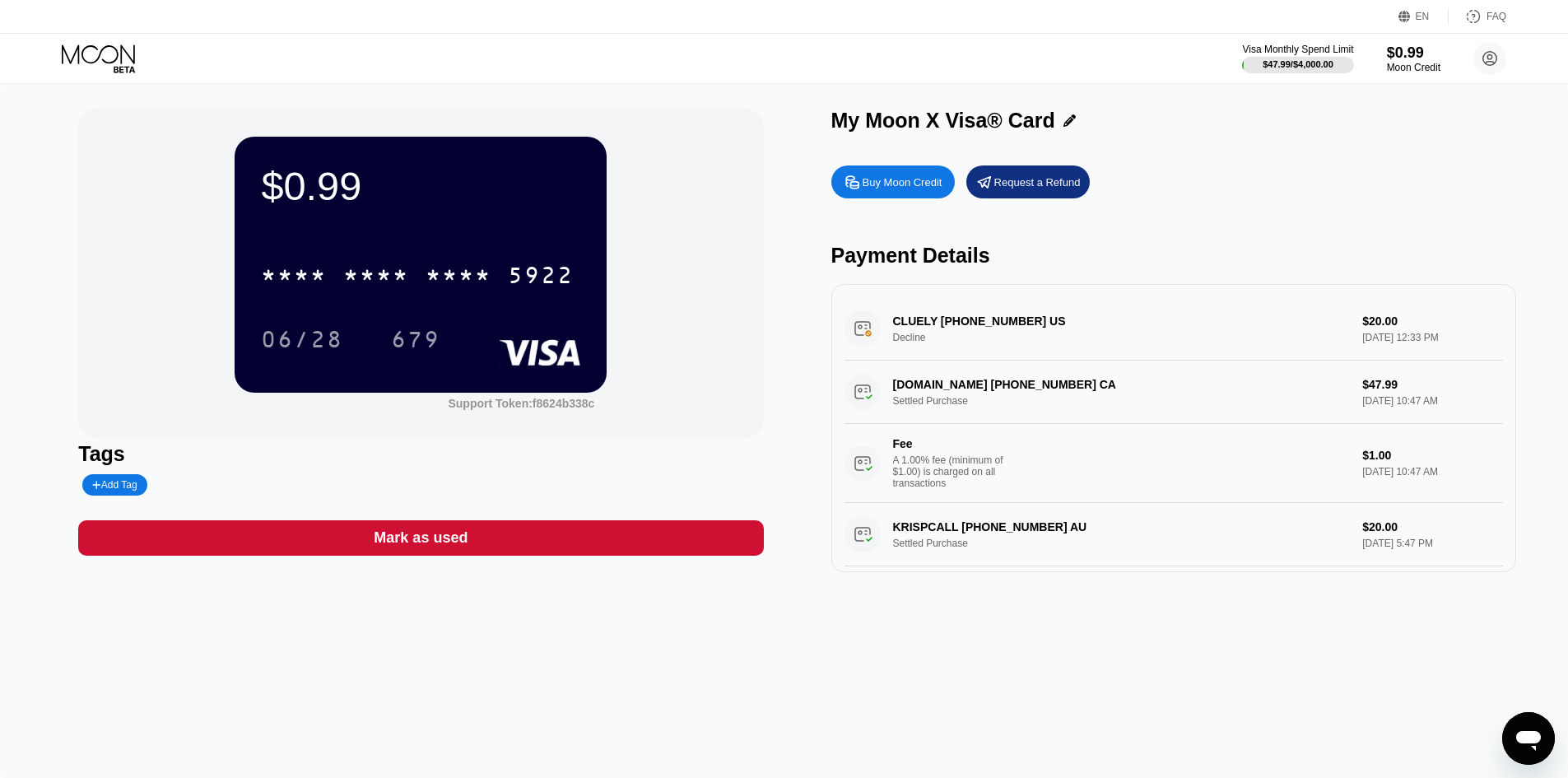
drag, startPoint x: 902, startPoint y: 638, endPoint x: 880, endPoint y: 636, distance: 22.1
click at [930, 344] on div "CLUELY +14709192464 US Decline $20.00 Aug 18, 2025 12:33 PM" at bounding box center [1175, 329] width 659 height 63
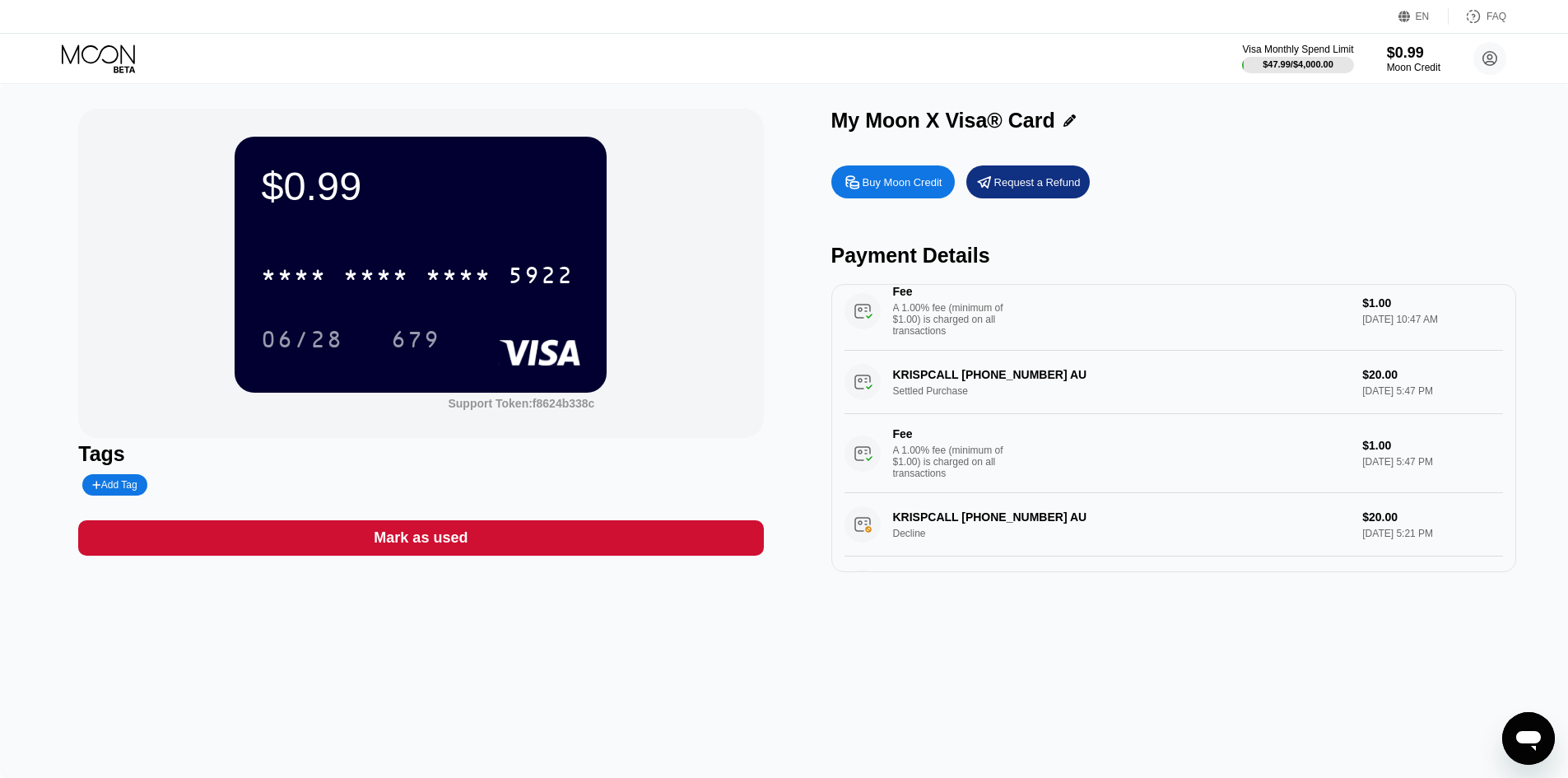
scroll to position [164, 0]
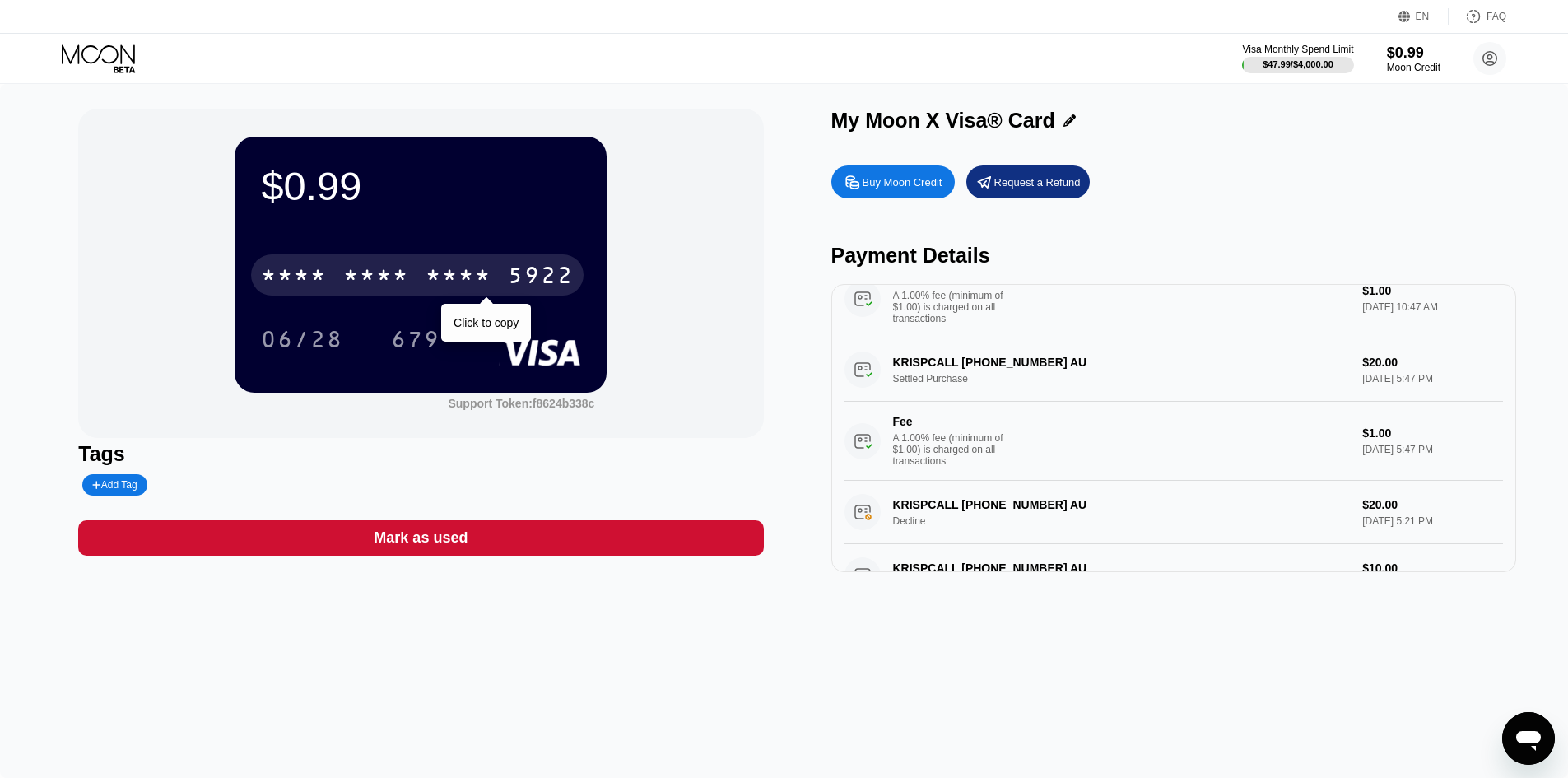
click at [386, 283] on div "* * * *" at bounding box center [376, 278] width 66 height 26
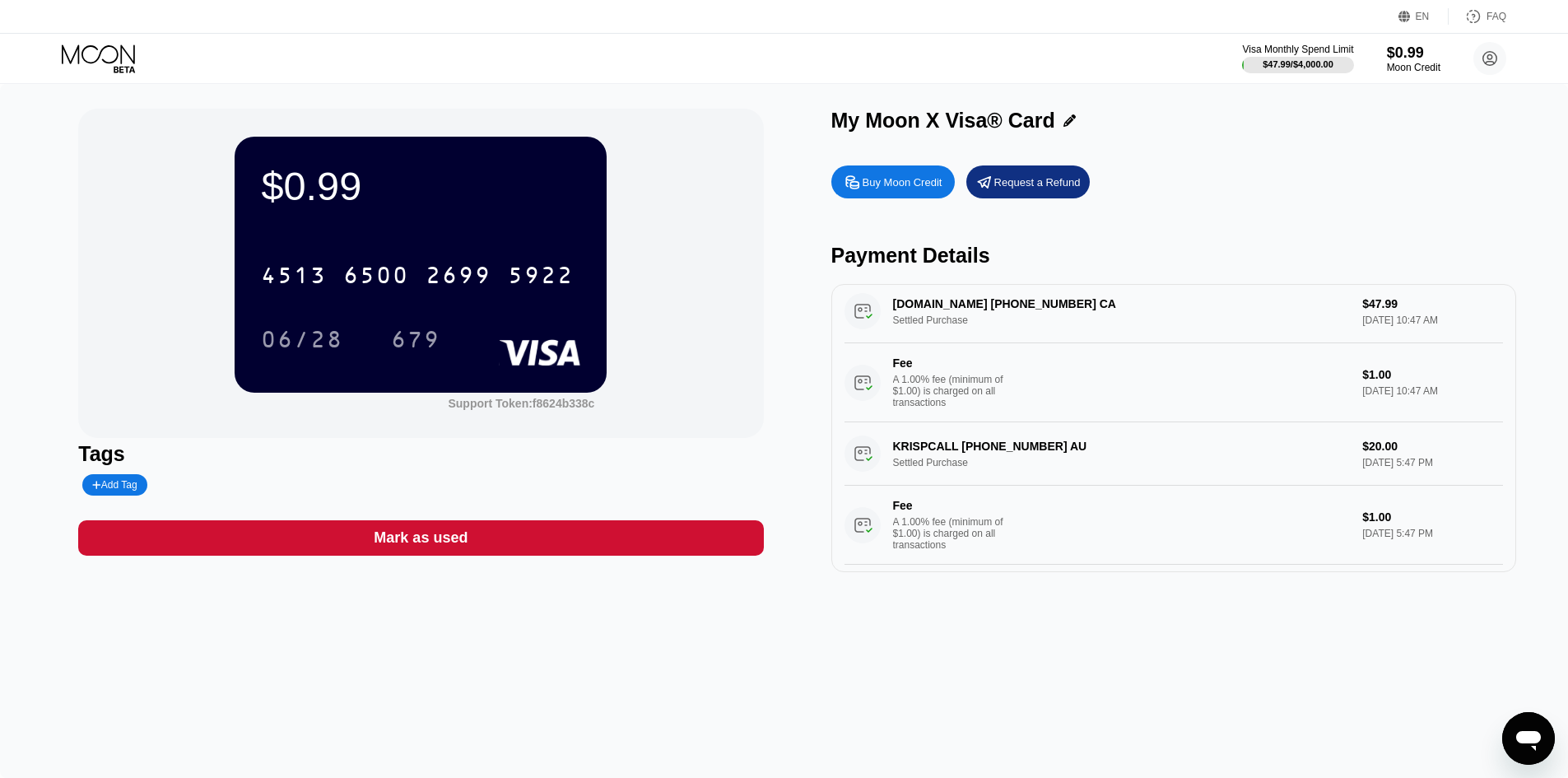
scroll to position [0, 0]
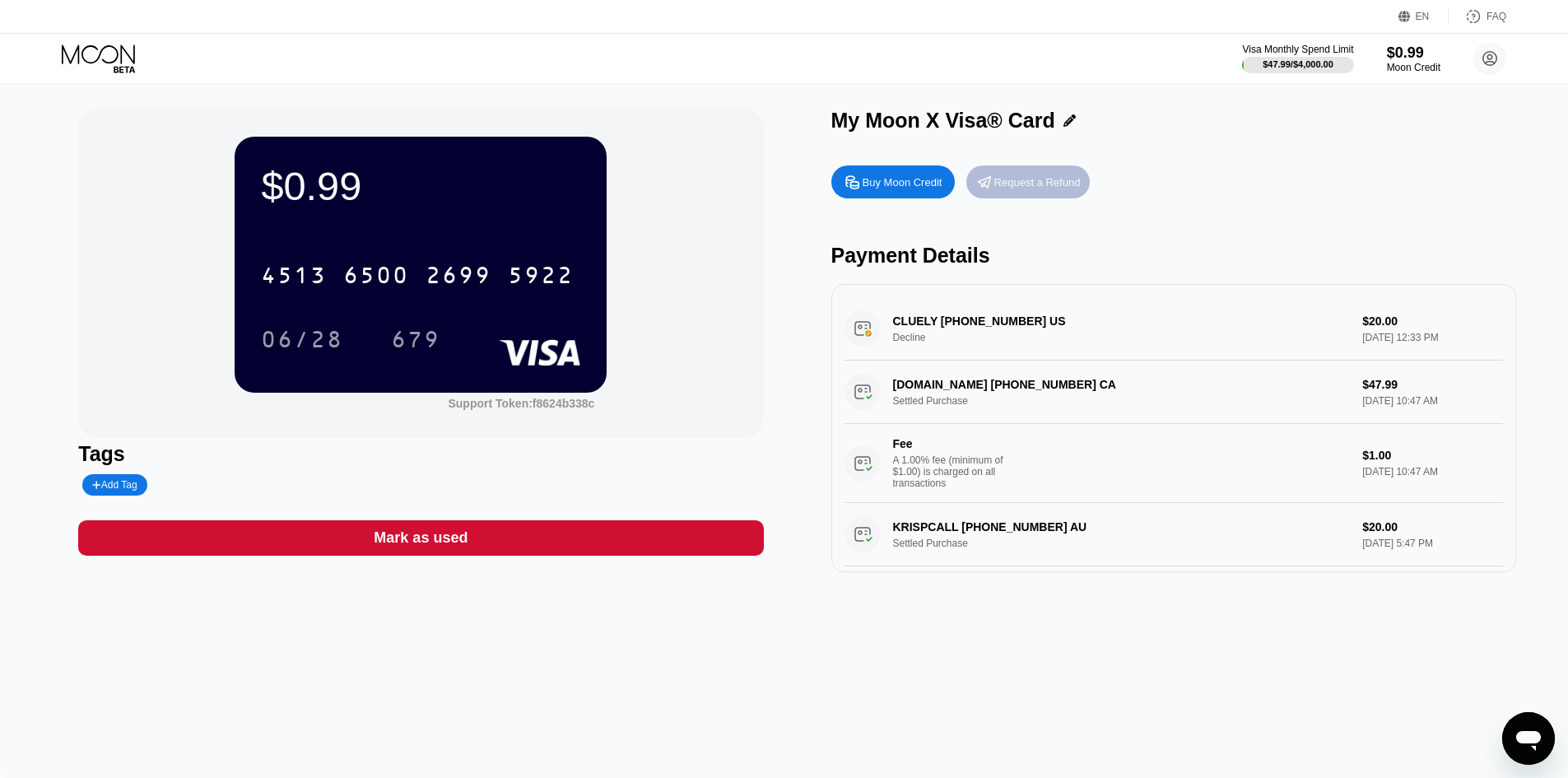
click at [1013, 184] on div "Request a Refund" at bounding box center [1038, 182] width 87 height 14
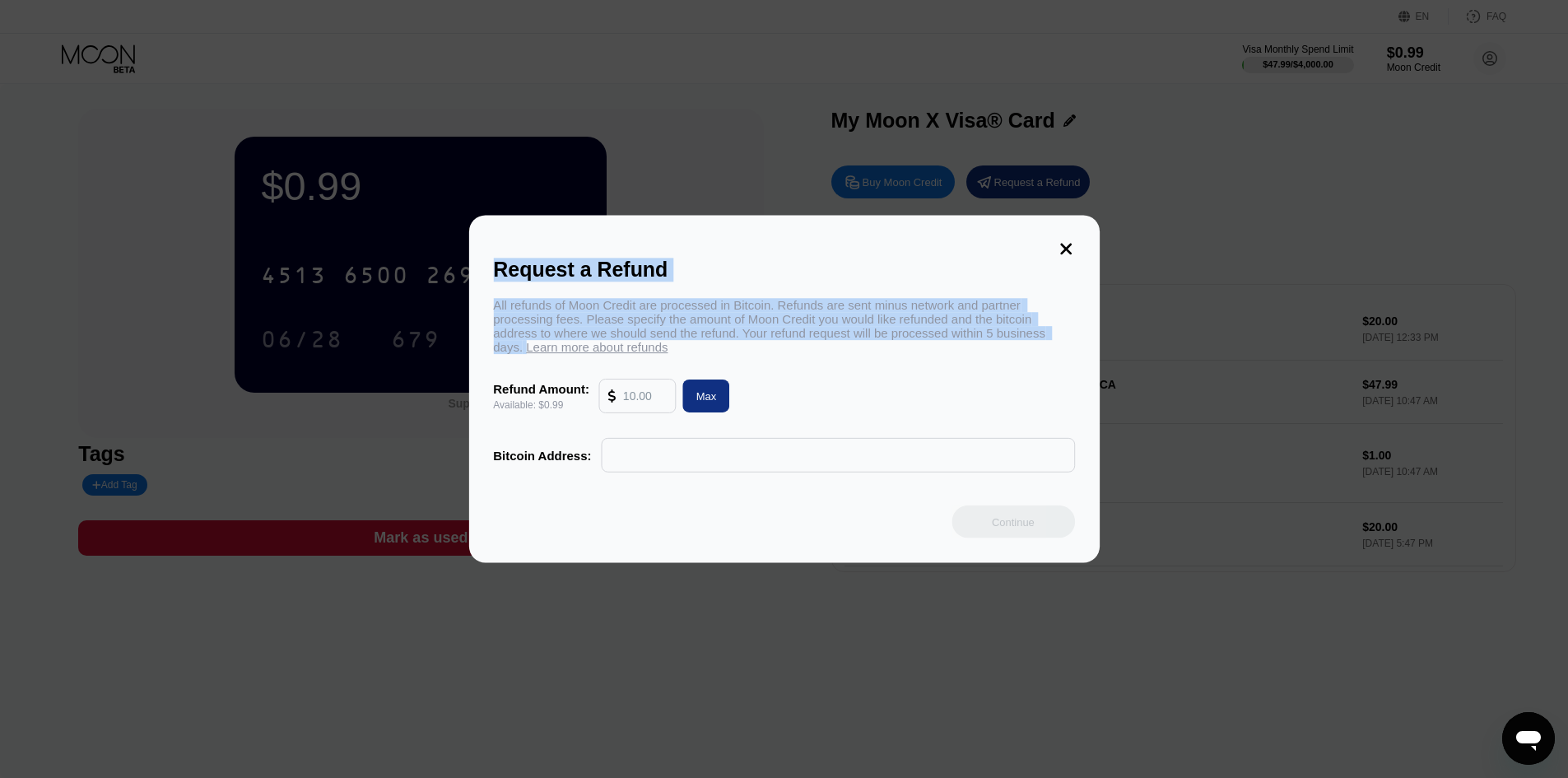
click at [946, 332] on div "Request a Refund All refunds of Moon Credit are processed in Bitcoin. Refunds a…" at bounding box center [784, 389] width 1568 height 778
click at [1069, 242] on icon at bounding box center [1067, 249] width 18 height 18
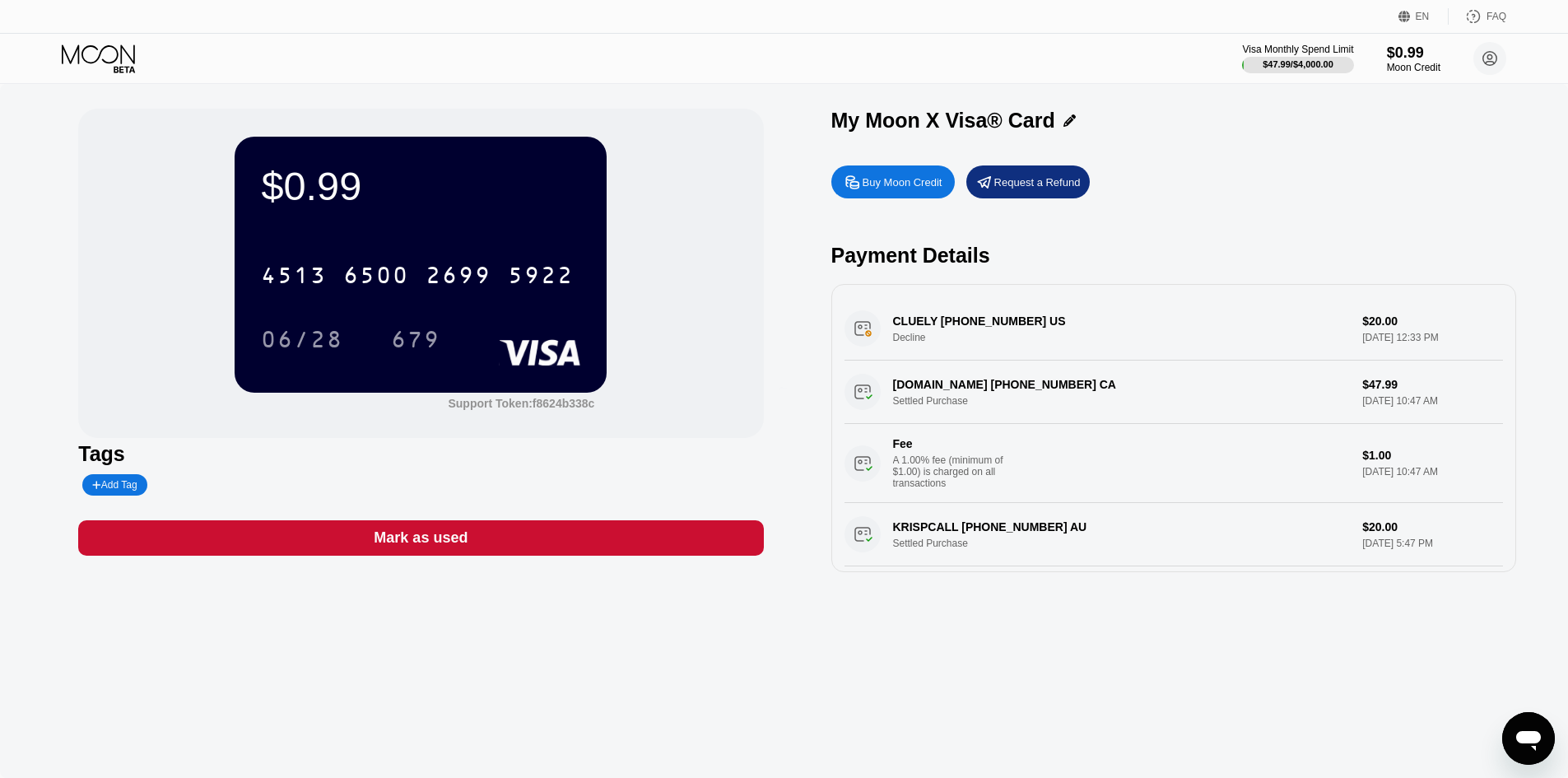
click at [1267, 210] on div at bounding box center [790, 389] width 1581 height 778
click at [889, 198] on div "Buy Moon Credit" at bounding box center [893, 182] width 123 height 33
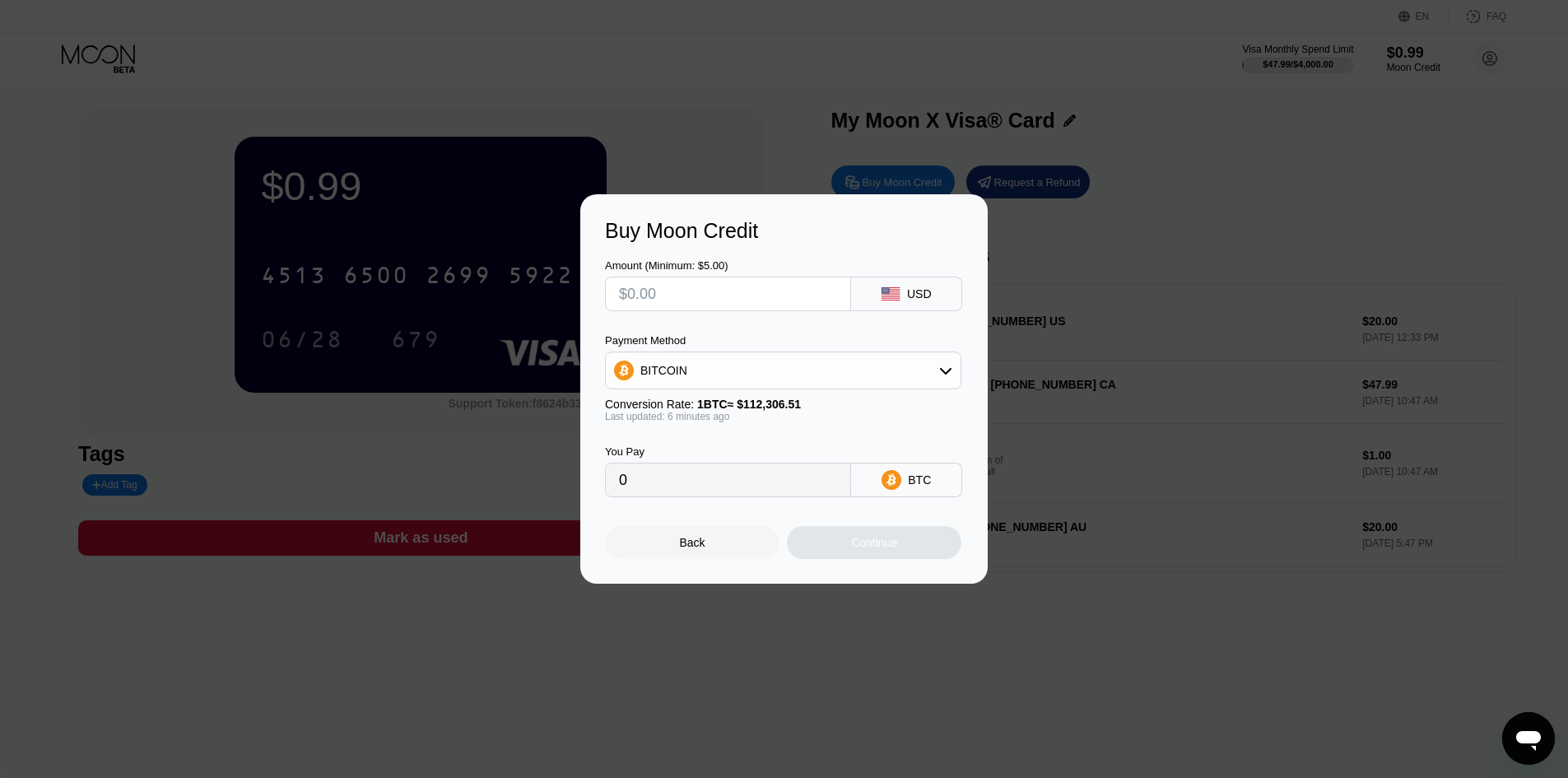
click at [753, 291] on input "text" at bounding box center [727, 294] width 218 height 33
click at [921, 362] on div "BITCOIN" at bounding box center [783, 371] width 355 height 33
click at [725, 450] on div "USDT on TRON" at bounding box center [793, 452] width 310 height 13
type input "0.00"
click at [752, 288] on input "text" at bounding box center [727, 294] width 218 height 33
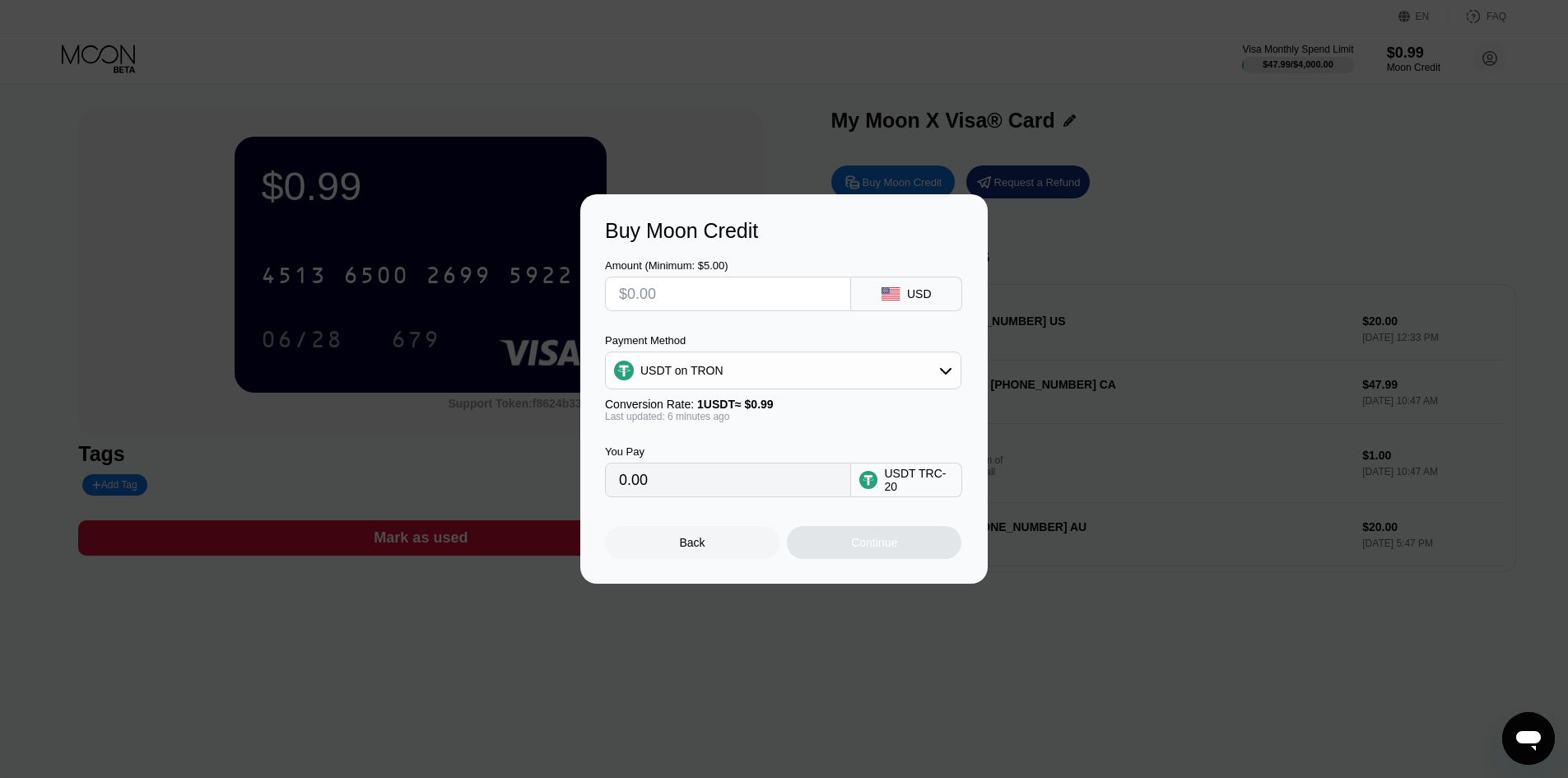
click at [752, 288] on input "text" at bounding box center [727, 294] width 218 height 33
click at [703, 484] on input "0.00" at bounding box center [727, 480] width 218 height 33
click at [736, 290] on input "text" at bounding box center [727, 294] width 218 height 33
type input "$1"
type input "1.01"
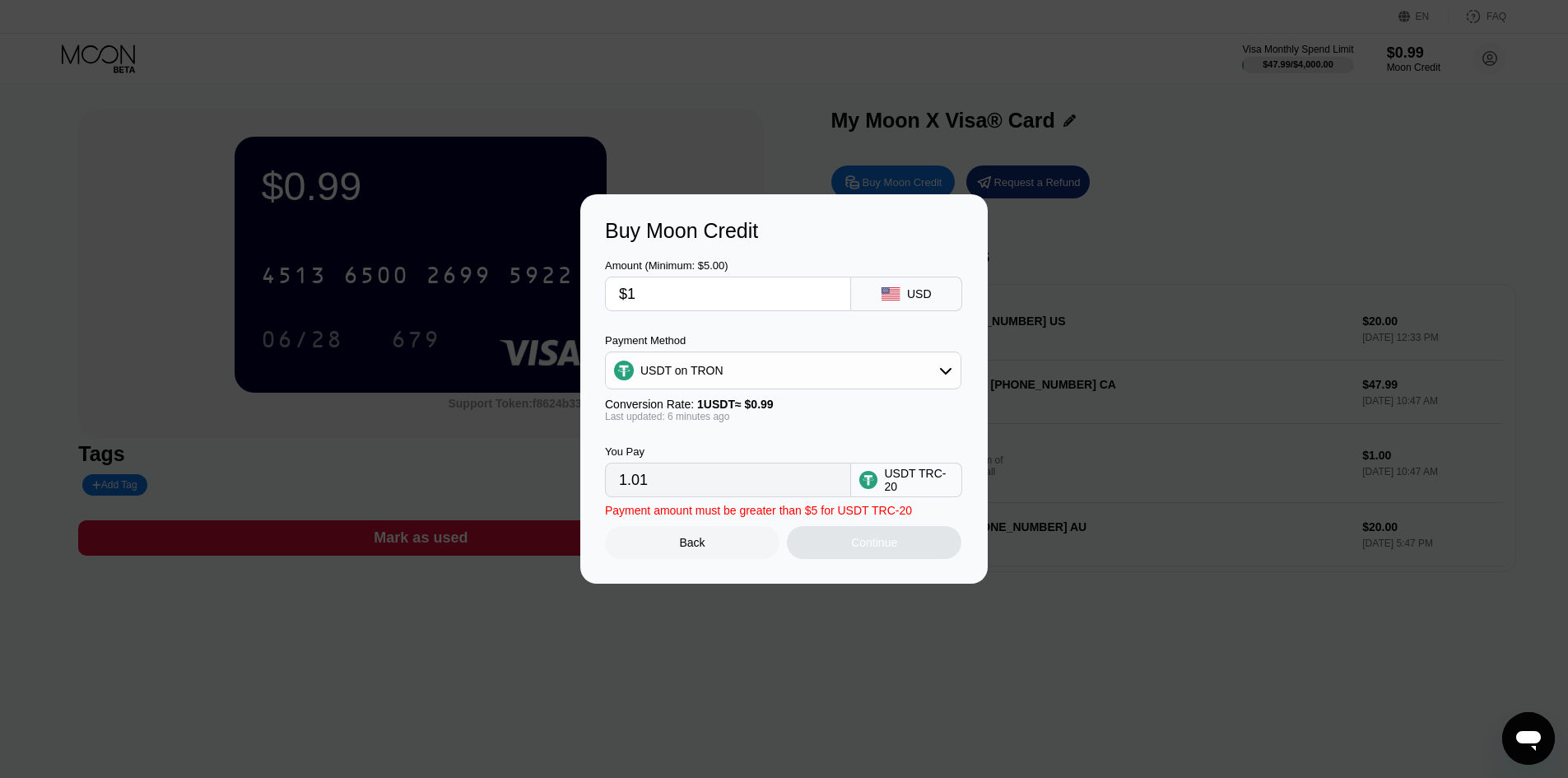
type input "$17"
type input "17.17"
click at [774, 297] on input "$17" at bounding box center [727, 294] width 218 height 33
type input "$17"
click at [911, 558] on div "Continue" at bounding box center [873, 542] width 174 height 33
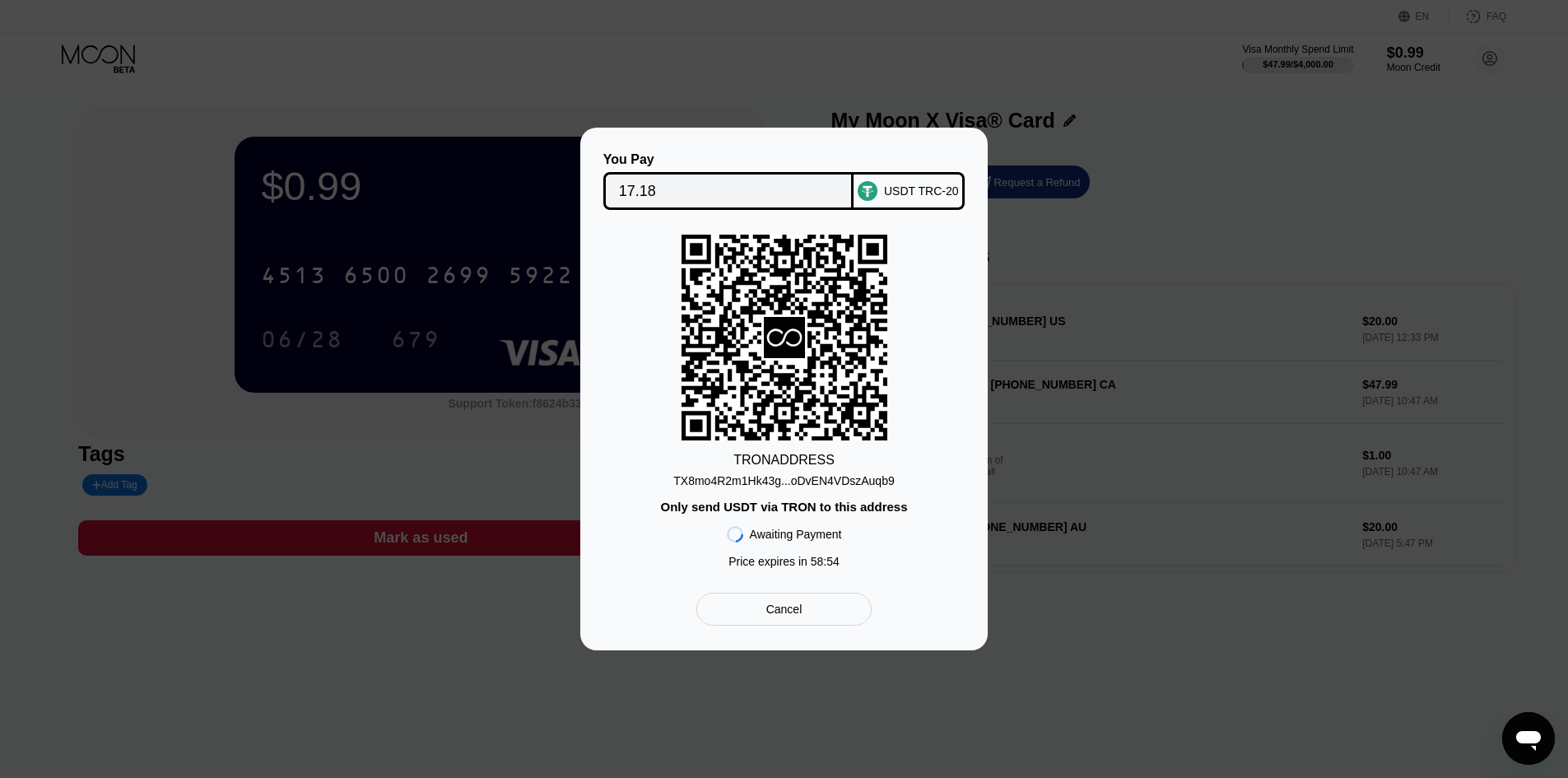
click at [806, 484] on div "TX8mo4R2m1Hk43g...oDvEN4VDszAuqb9" at bounding box center [784, 481] width 221 height 13
click at [829, 408] on icon at bounding box center [785, 338] width 206 height 202
click at [819, 533] on div "Awaiting Payment" at bounding box center [796, 534] width 92 height 13
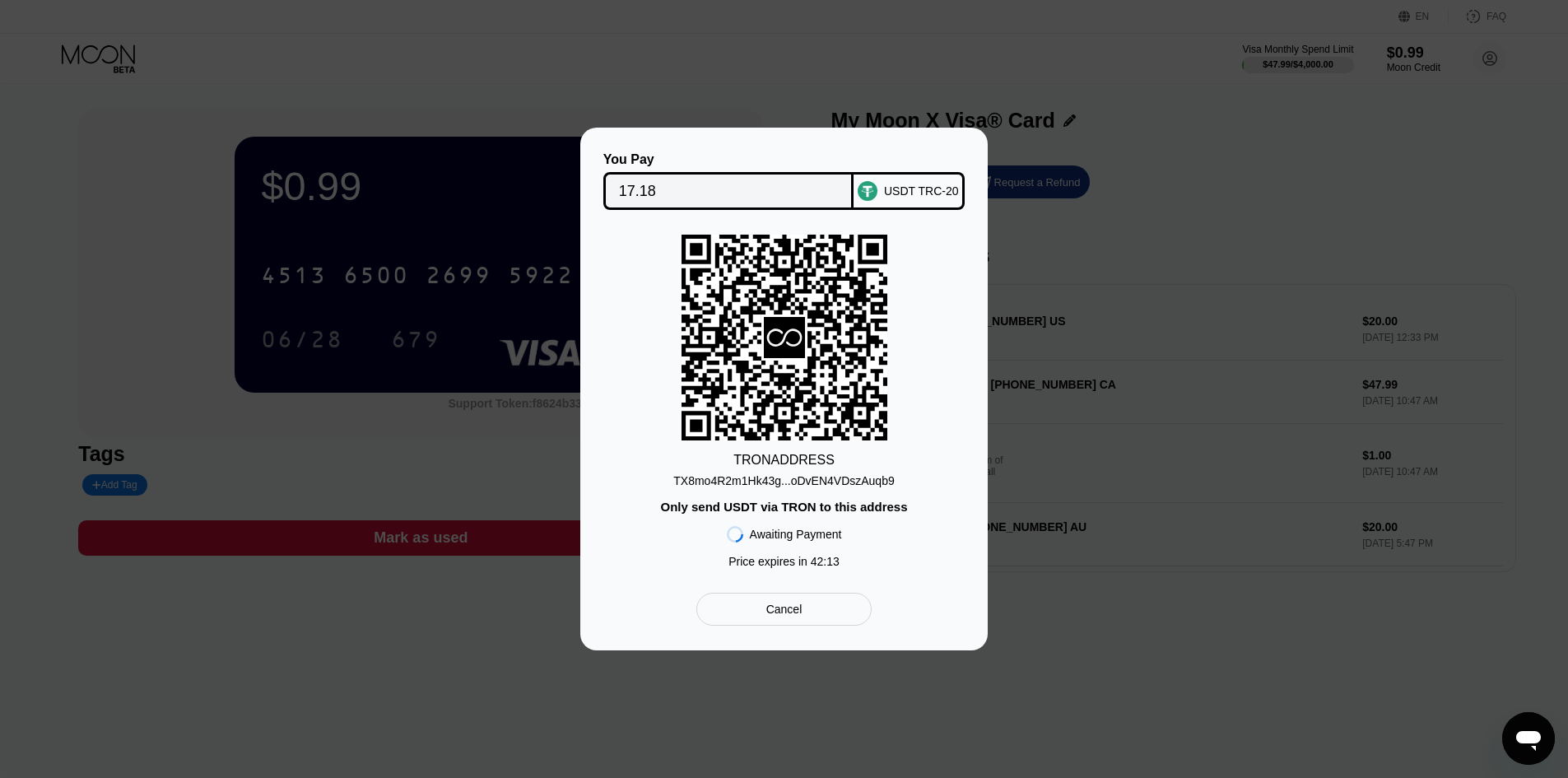
click at [819, 533] on div "Awaiting Payment" at bounding box center [796, 534] width 92 height 13
click at [829, 509] on div "Only send USDT via TRON to this address" at bounding box center [783, 507] width 247 height 14
click at [1090, 607] on div "You Pay 17.18 USDT TRC-20 TRON ADDRESS TX8mo4R2m1Hk43g...oDvEN4VDszAuqb9 Only s…" at bounding box center [784, 389] width 1568 height 523
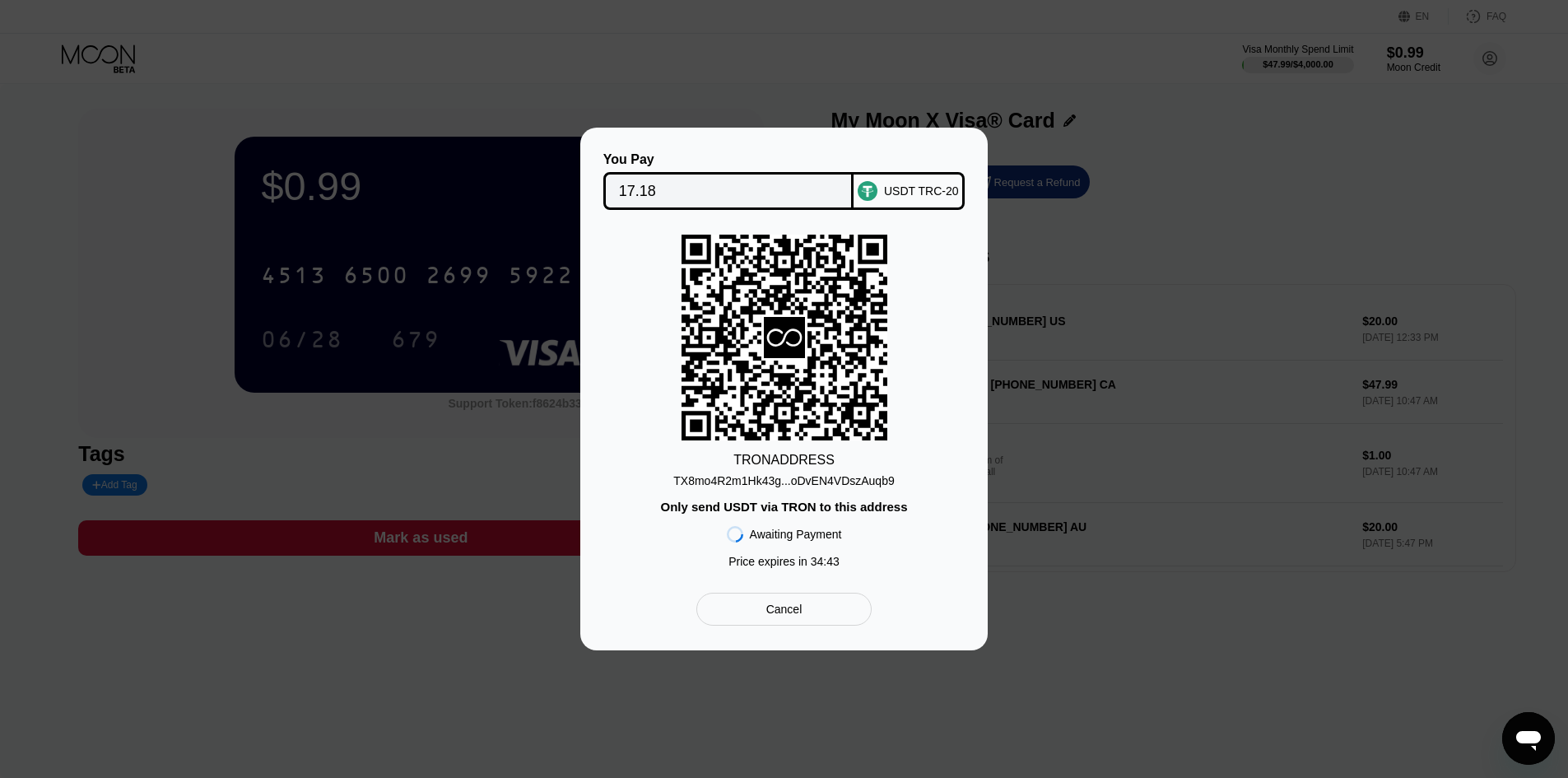
click at [795, 604] on div "Cancel" at bounding box center [784, 610] width 175 height 33
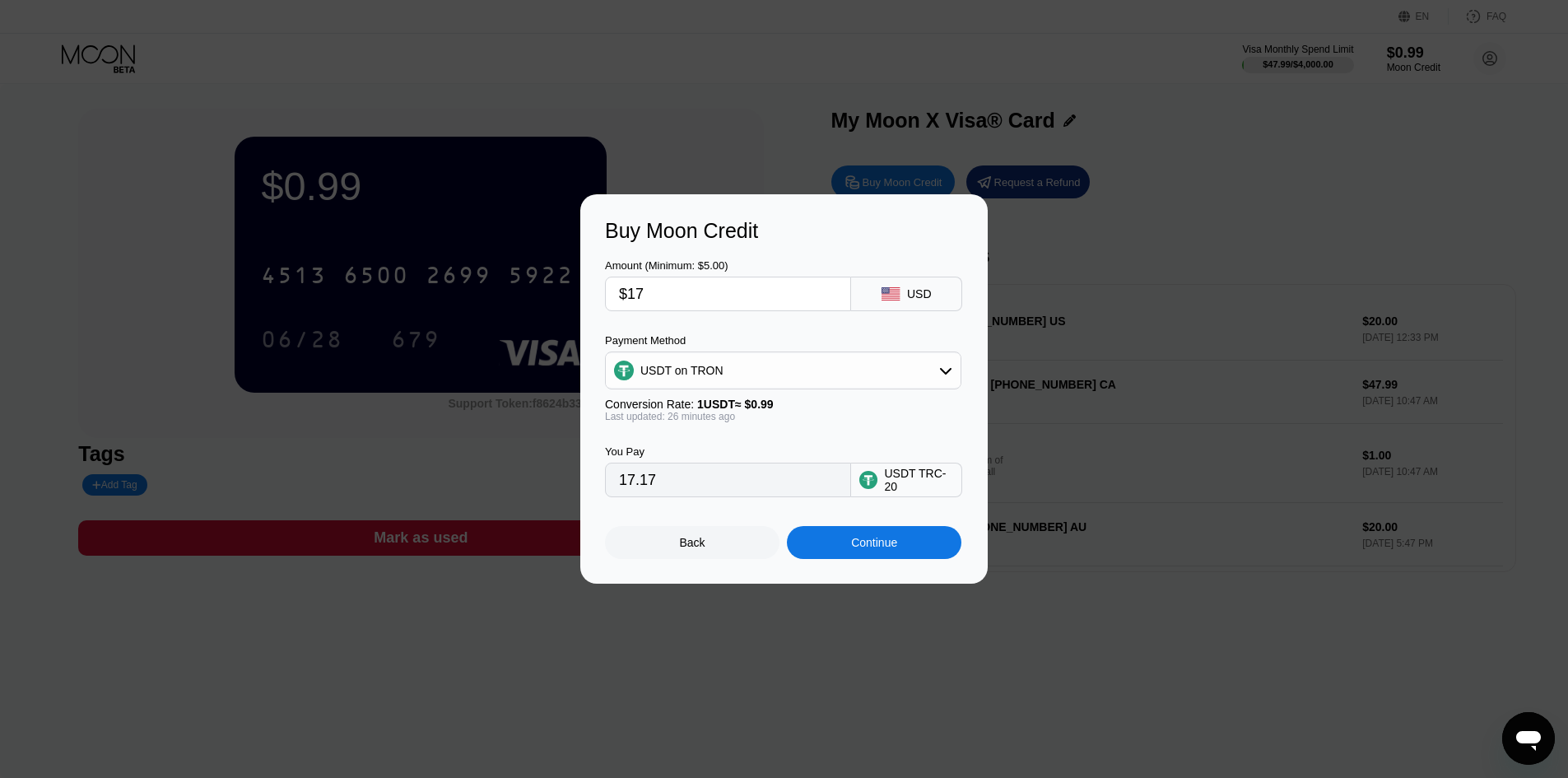
click at [845, 556] on div "Continue" at bounding box center [873, 542] width 174 height 33
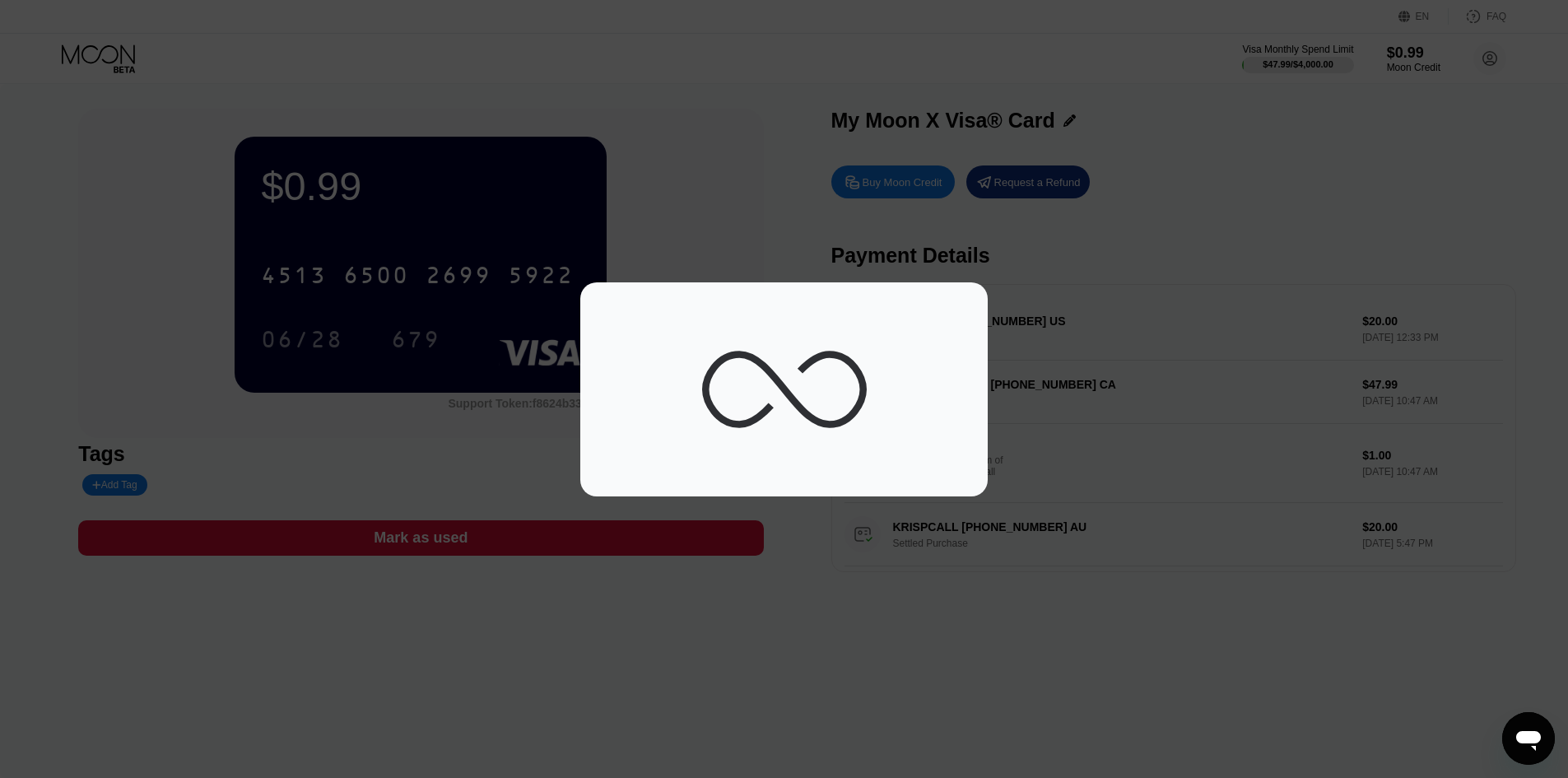
click at [775, 570] on div at bounding box center [790, 389] width 1581 height 778
click at [835, 540] on div at bounding box center [790, 389] width 1581 height 778
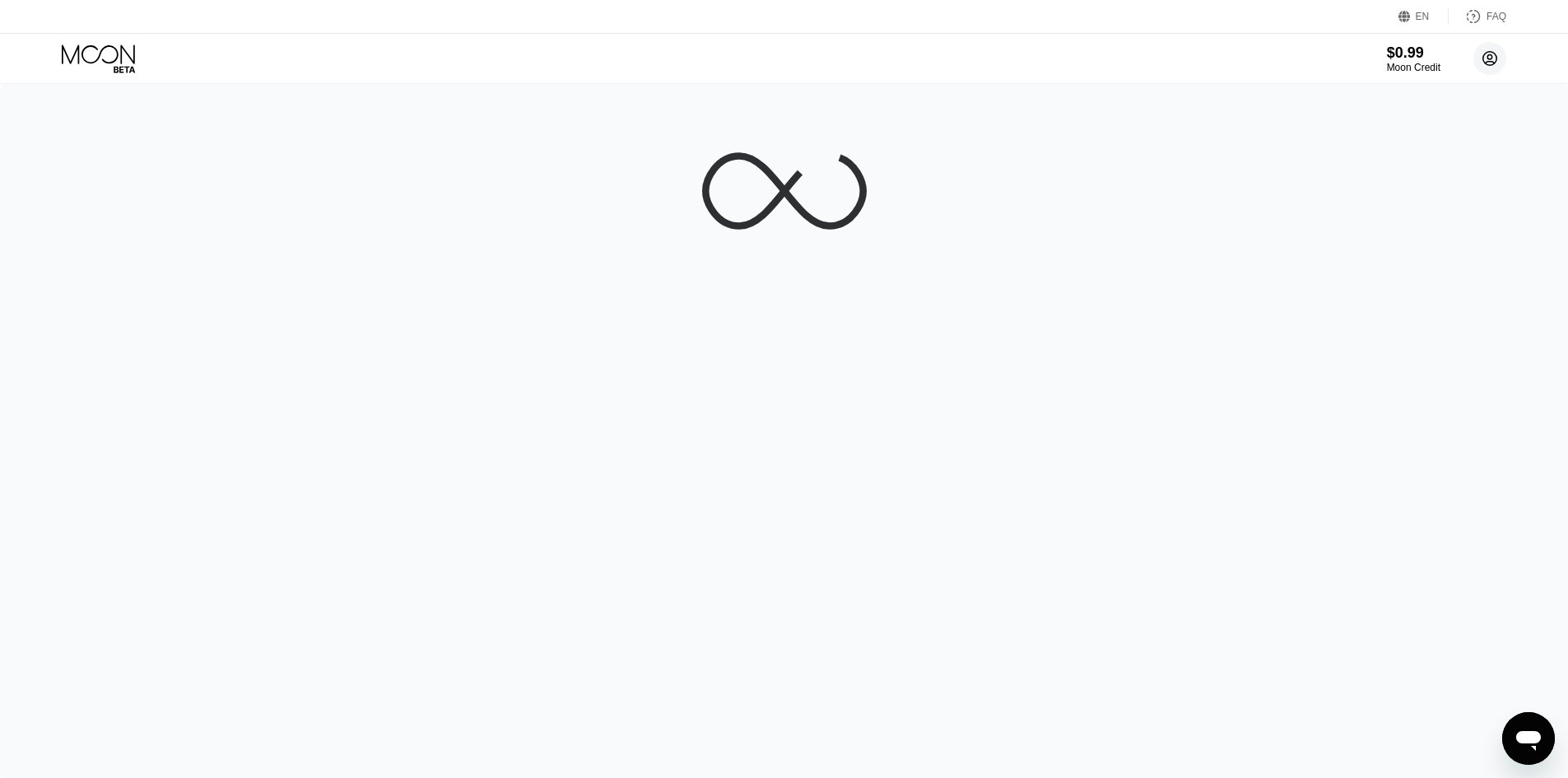
click at [1504, 64] on circle at bounding box center [1490, 58] width 33 height 33
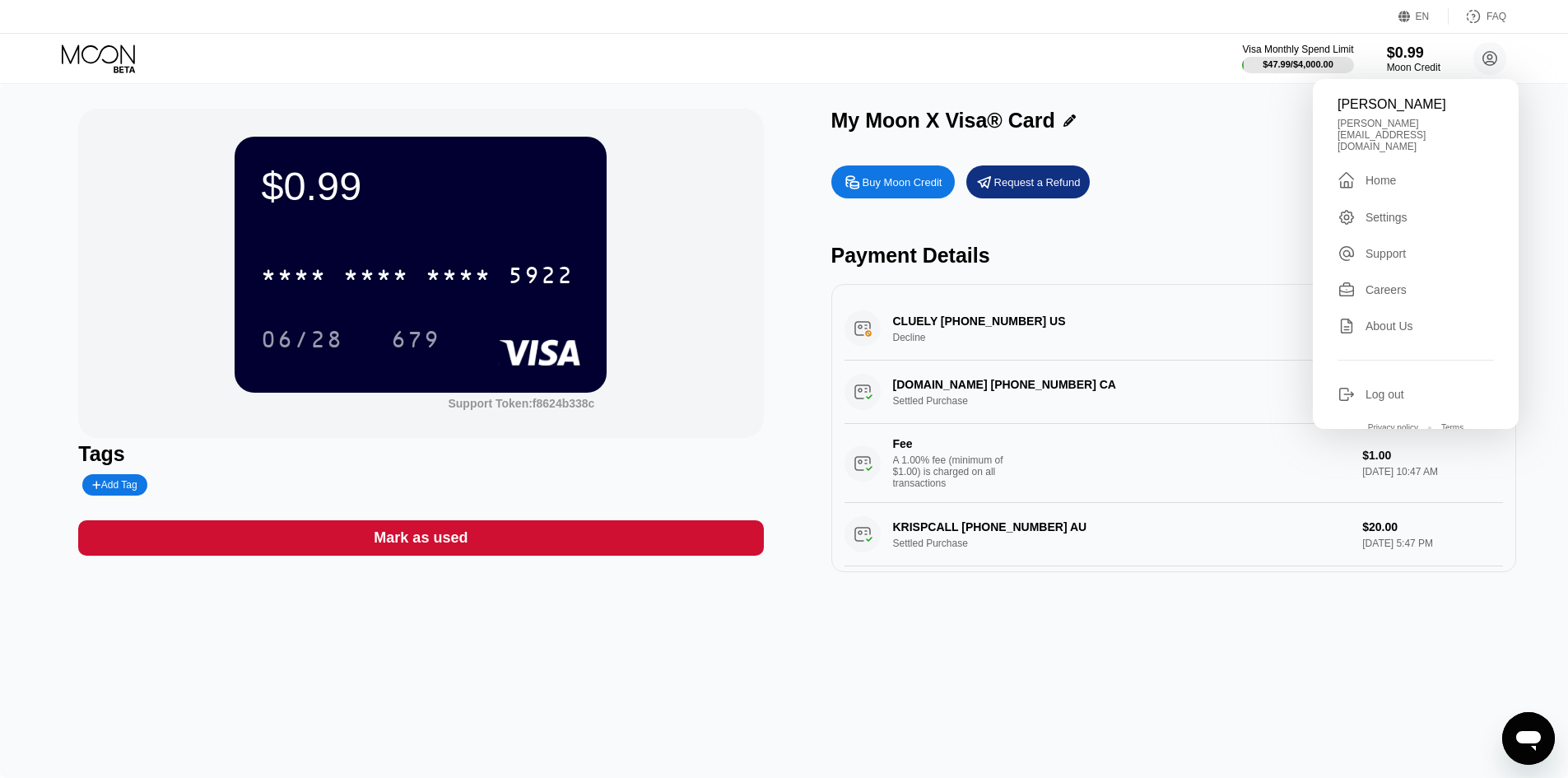
click at [1416, 208] on div "Settings" at bounding box center [1416, 217] width 156 height 18
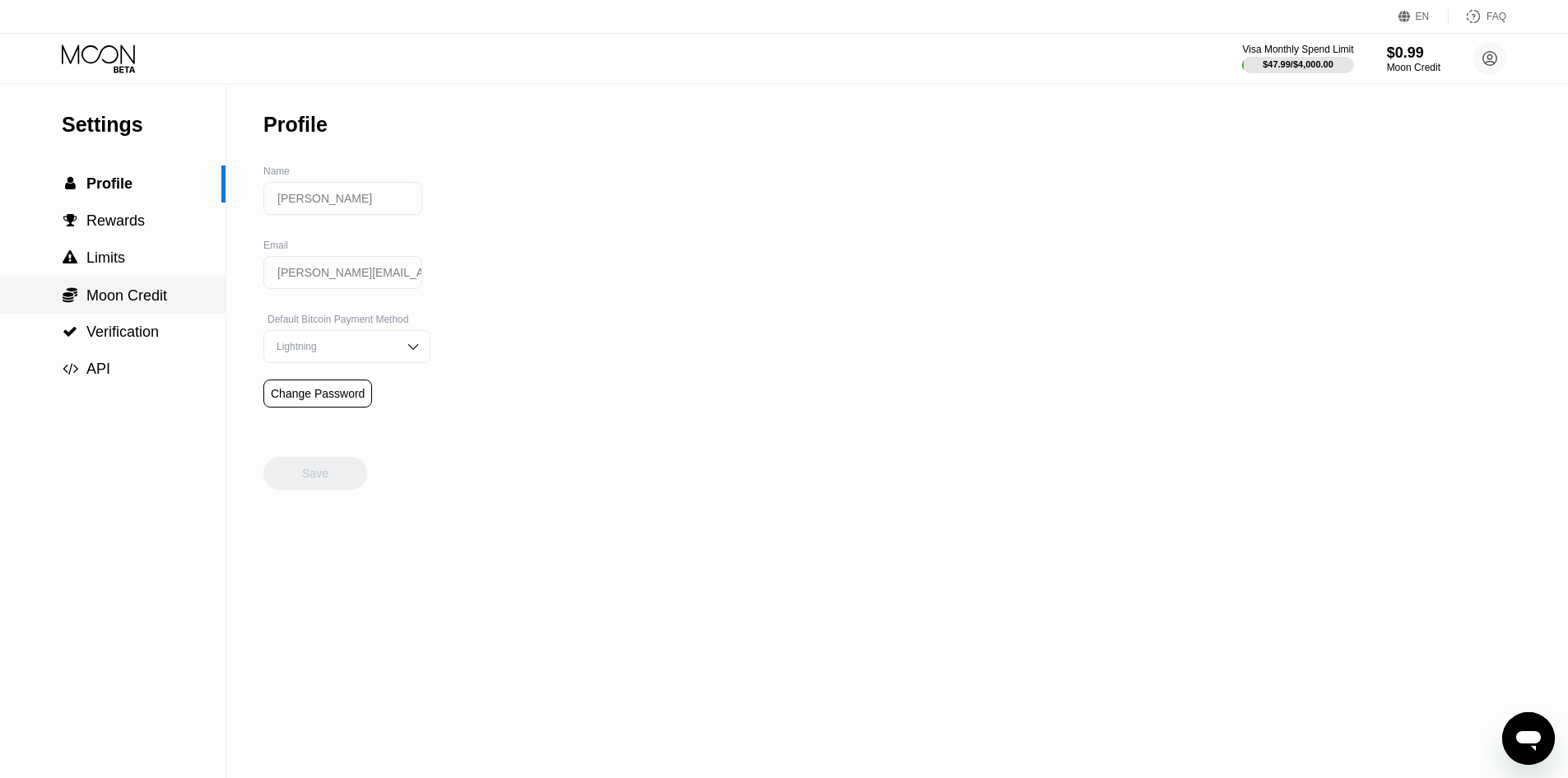
click at [115, 304] on span "Moon Credit" at bounding box center [127, 296] width 80 height 16
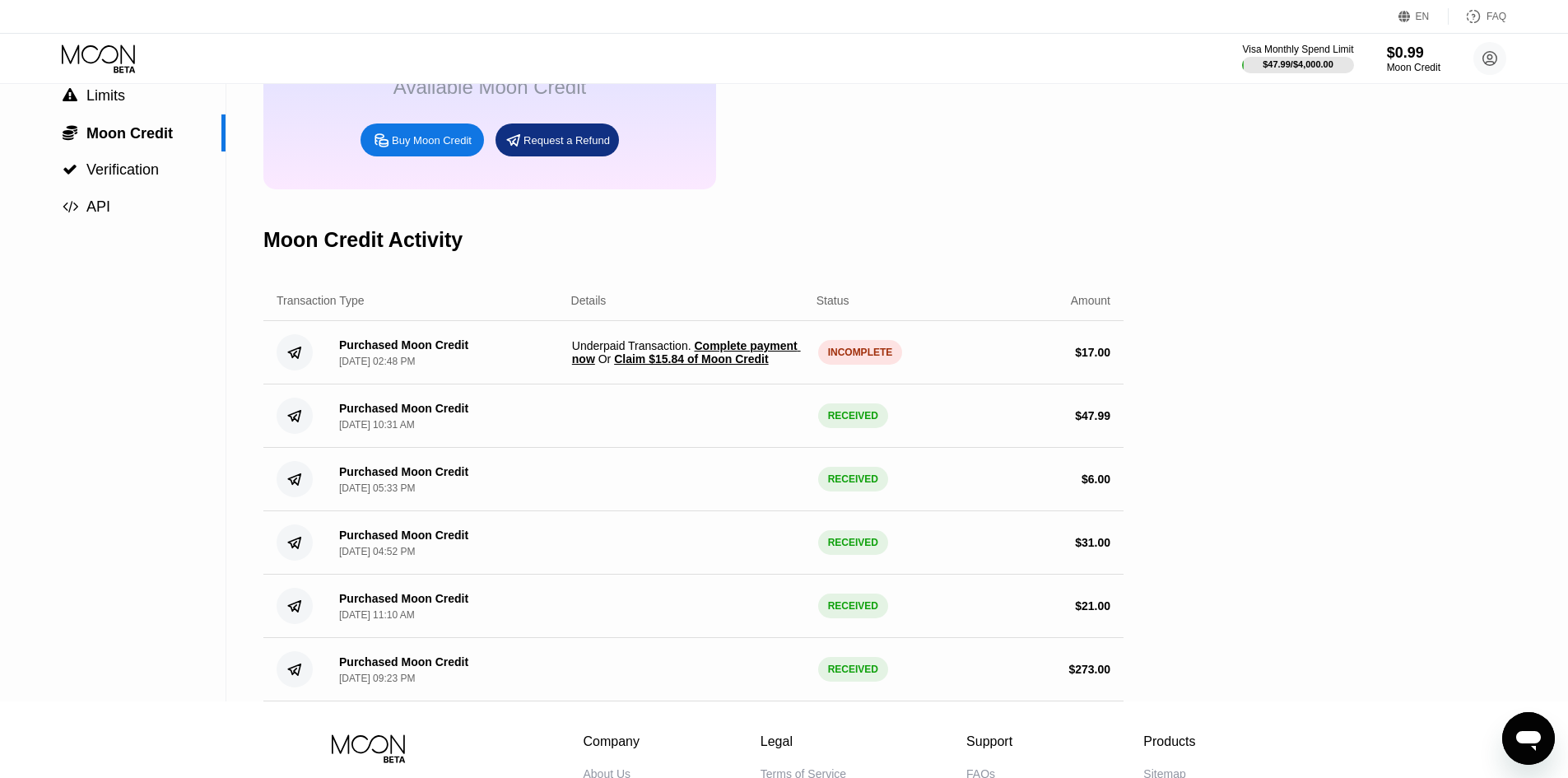
scroll to position [164, 0]
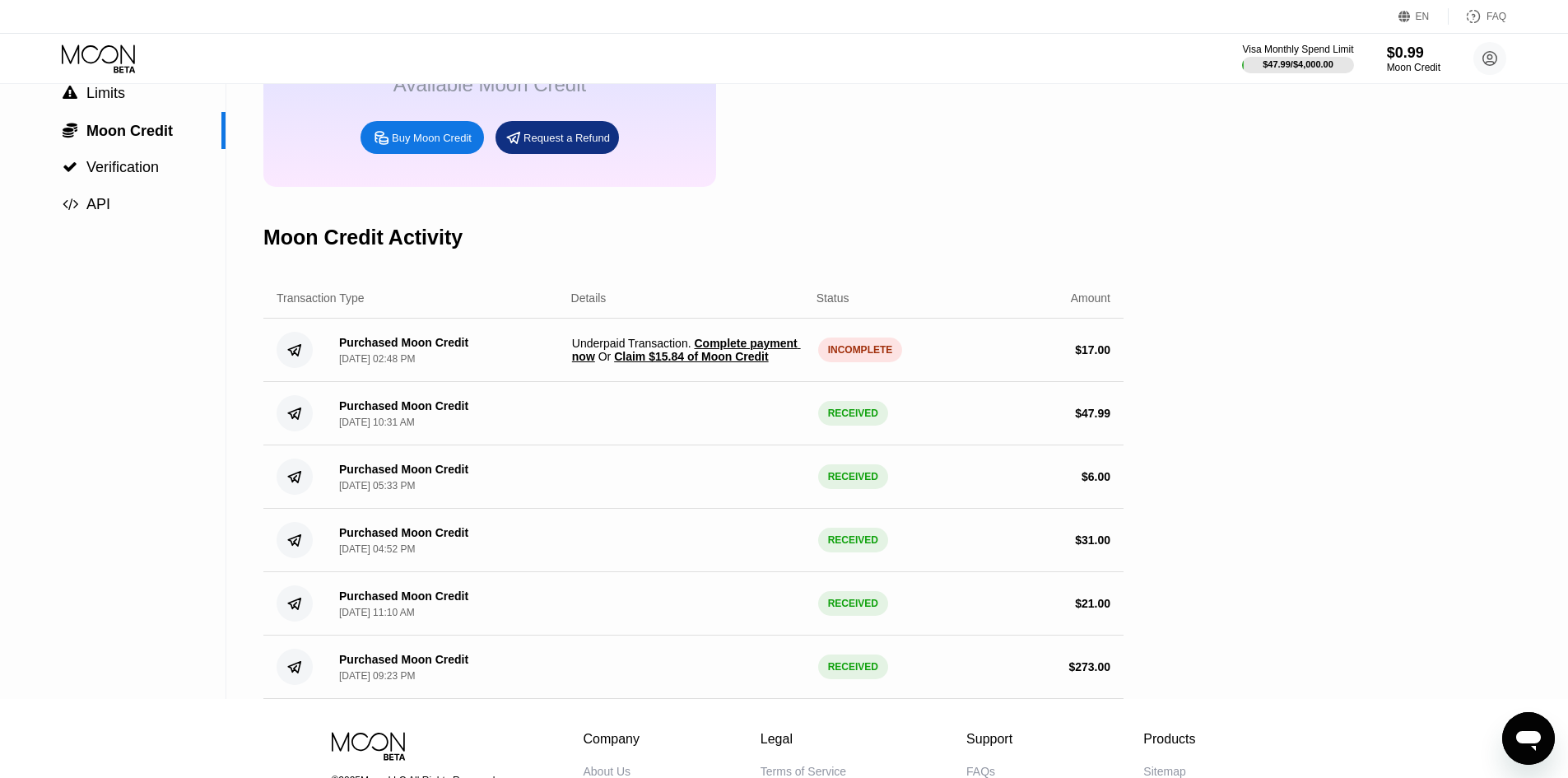
click at [744, 363] on span "Claim $15.84 of Moon Credit" at bounding box center [691, 356] width 154 height 13
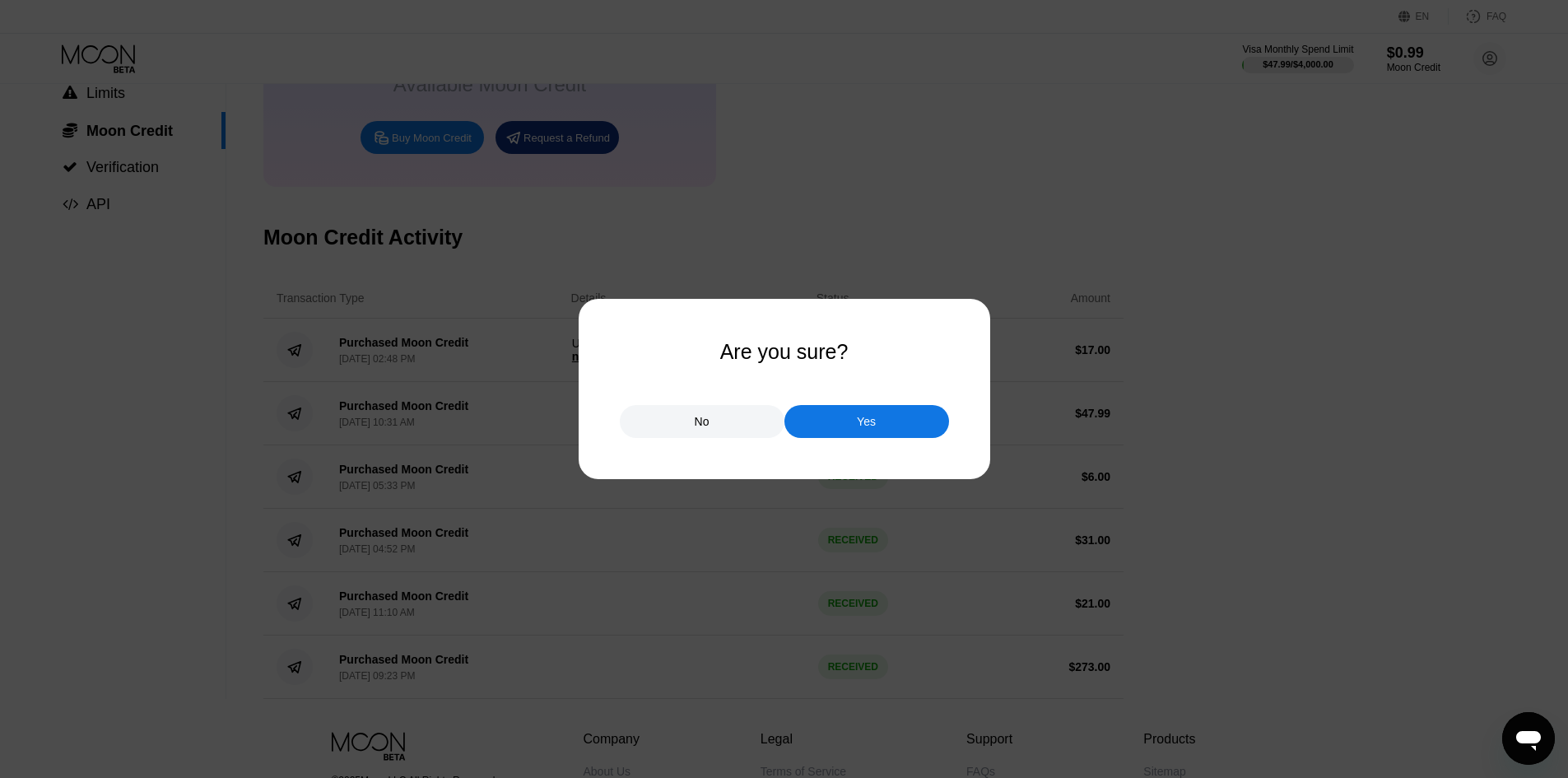
click at [913, 416] on div "Yes" at bounding box center [867, 422] width 164 height 33
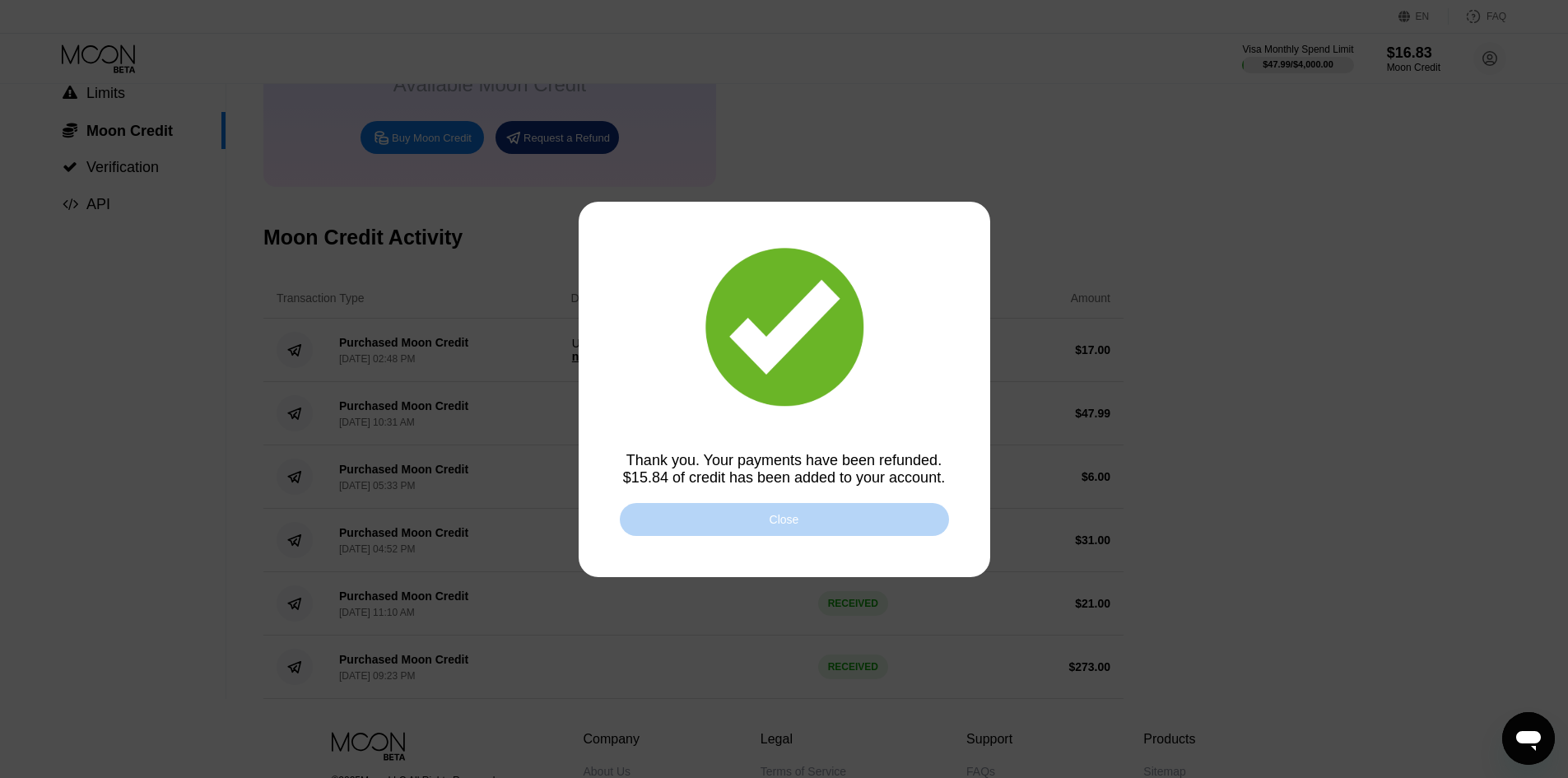
click at [815, 521] on div "Close" at bounding box center [784, 520] width 329 height 33
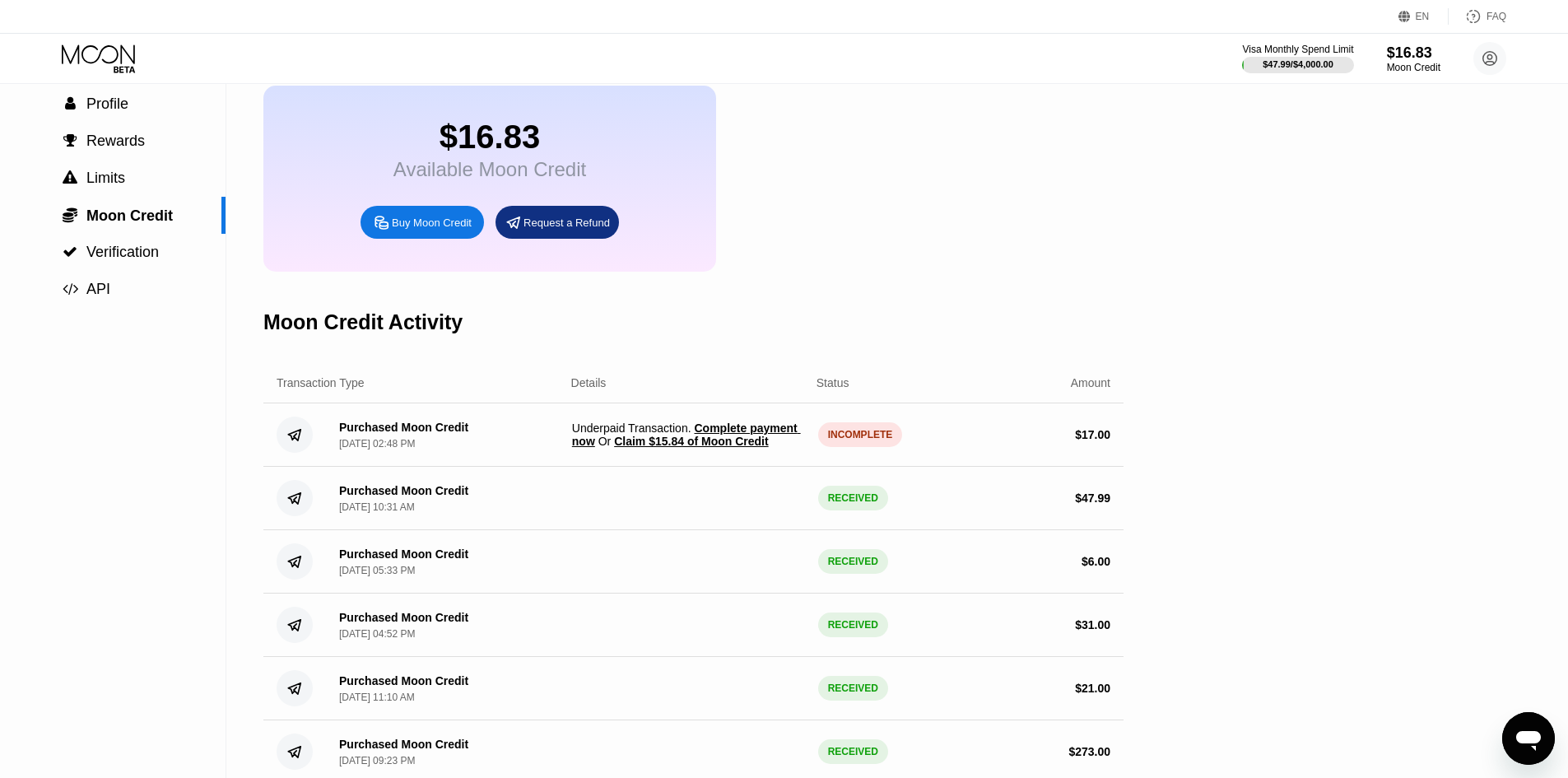
scroll to position [0, 0]
